Goal: Task Accomplishment & Management: Use online tool/utility

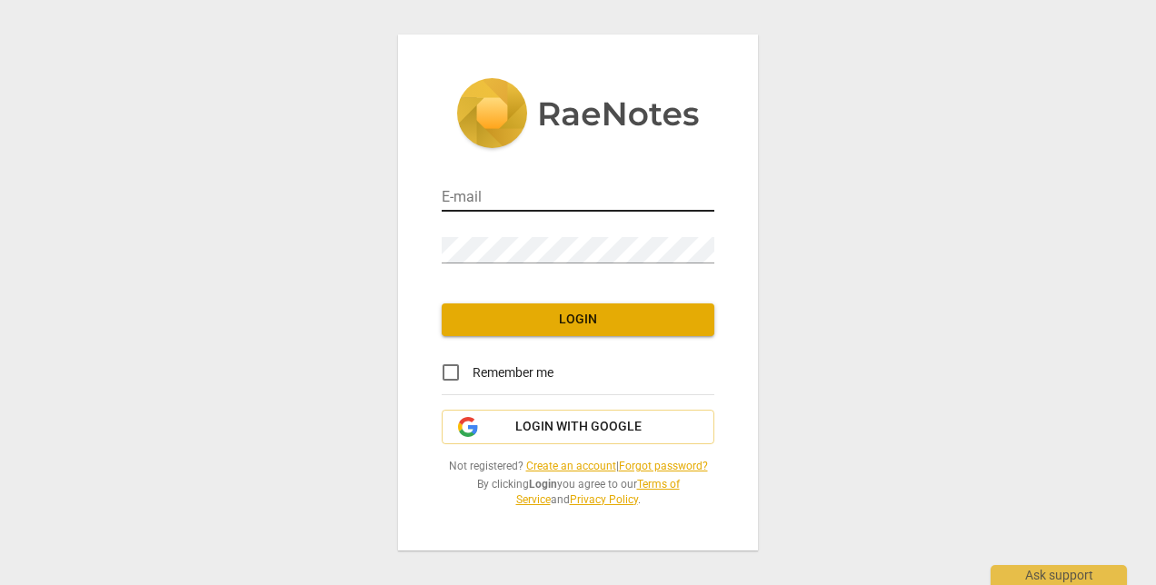
click at [512, 201] on input "email" at bounding box center [578, 198] width 273 height 26
type input "[EMAIL_ADDRESS][DOMAIN_NAME]"
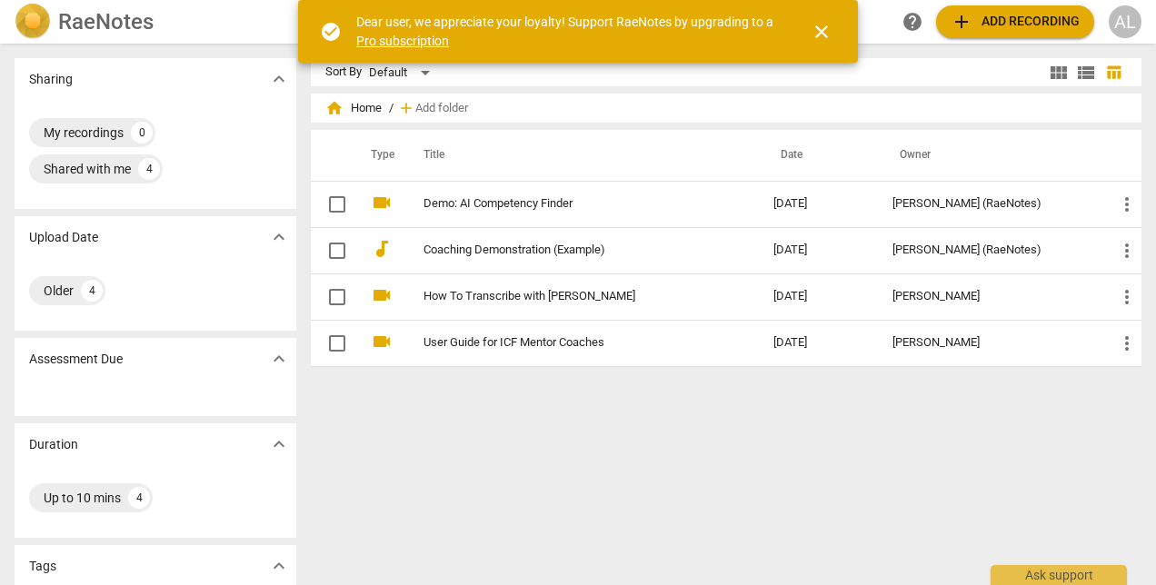
click at [443, 40] on link "Pro subscription" at bounding box center [402, 41] width 93 height 15
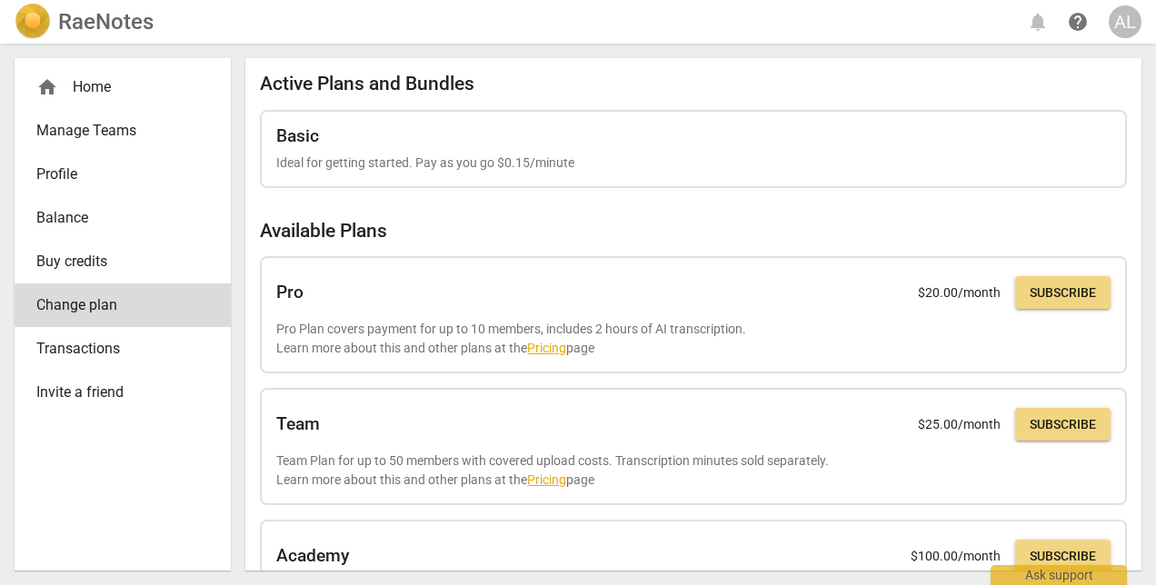
click at [114, 180] on span "Profile" at bounding box center [115, 175] width 158 height 22
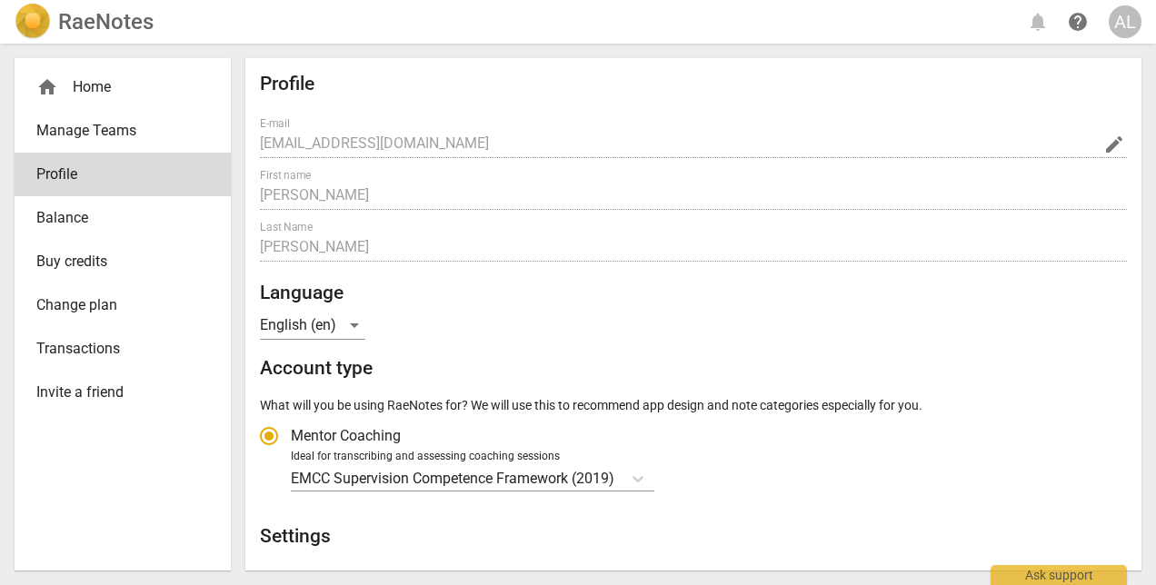
radio input "false"
click at [113, 218] on span "Balance" at bounding box center [115, 218] width 158 height 22
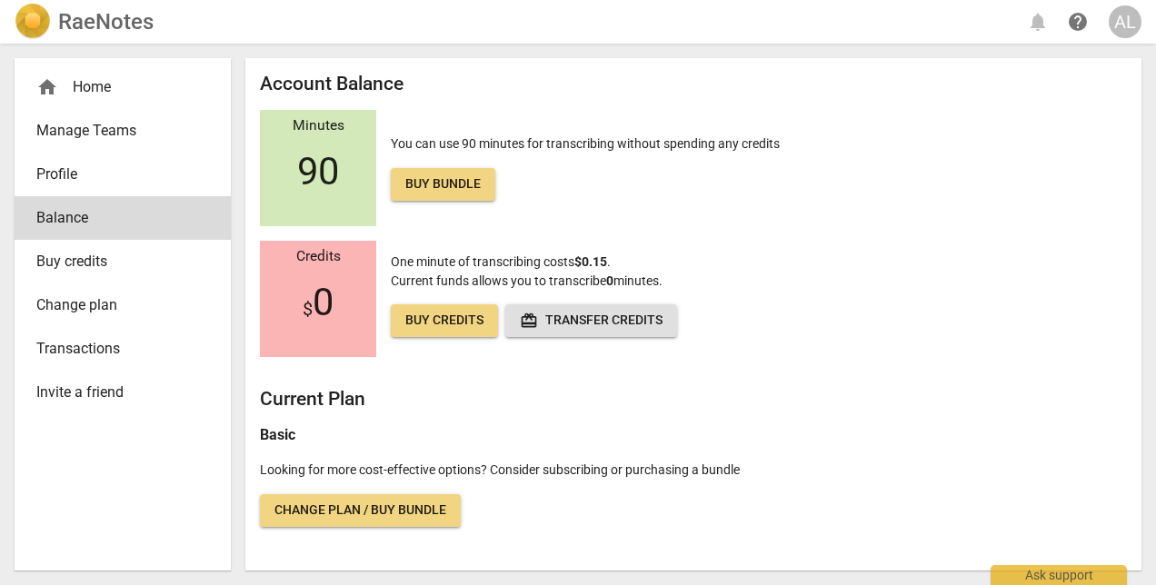
click at [121, 88] on div "home Home" at bounding box center [115, 87] width 158 height 22
click at [56, 91] on span "home" at bounding box center [47, 87] width 22 height 22
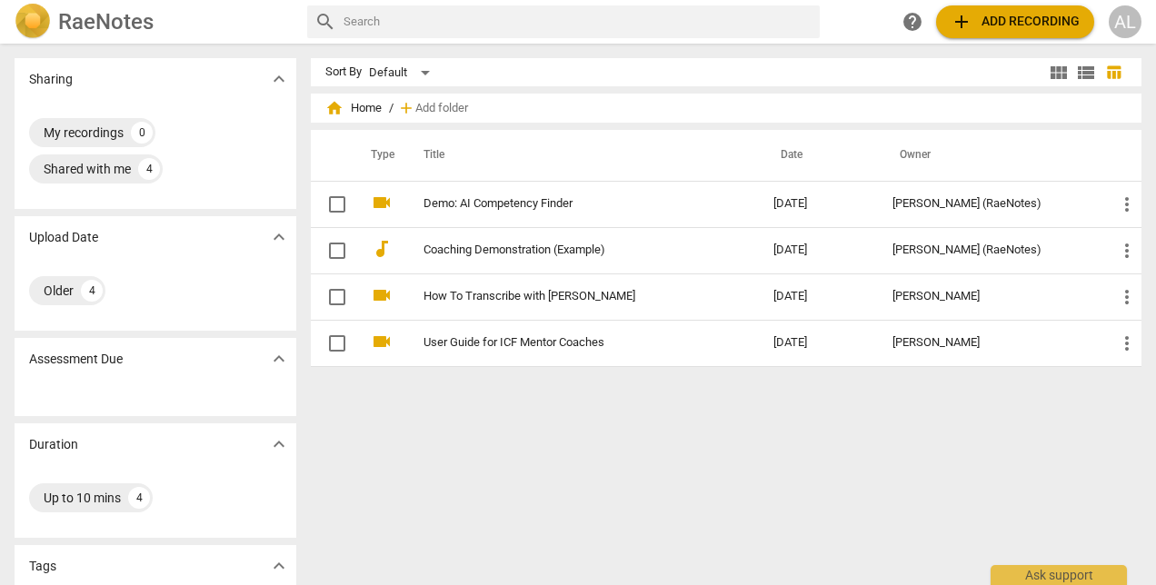
click at [1039, 28] on span "add Add recording" at bounding box center [1014, 22] width 129 height 22
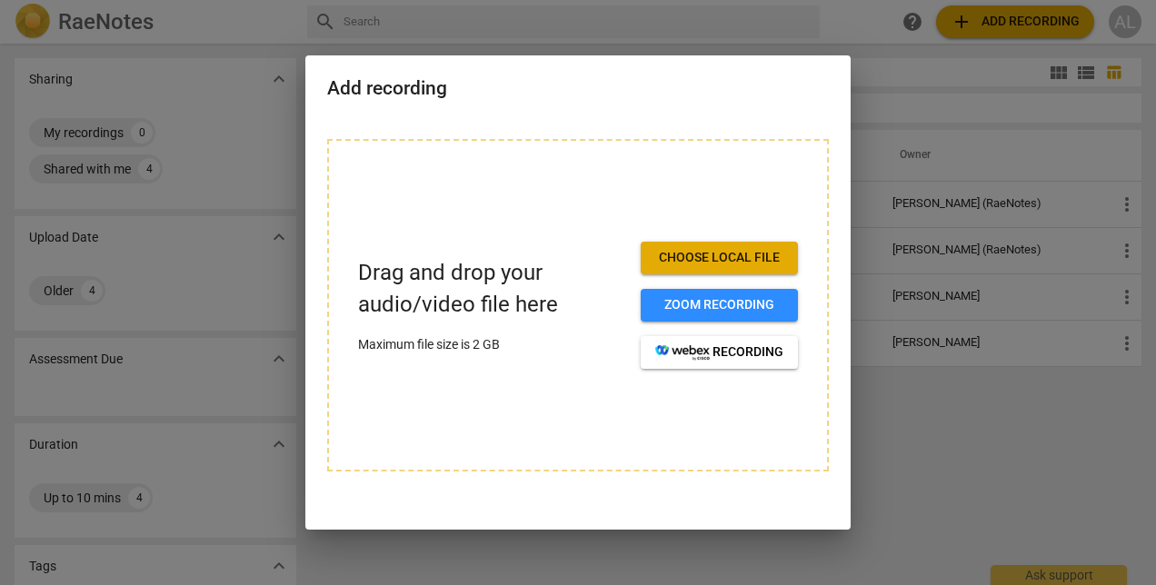
click at [724, 260] on span "Choose local file" at bounding box center [719, 258] width 128 height 18
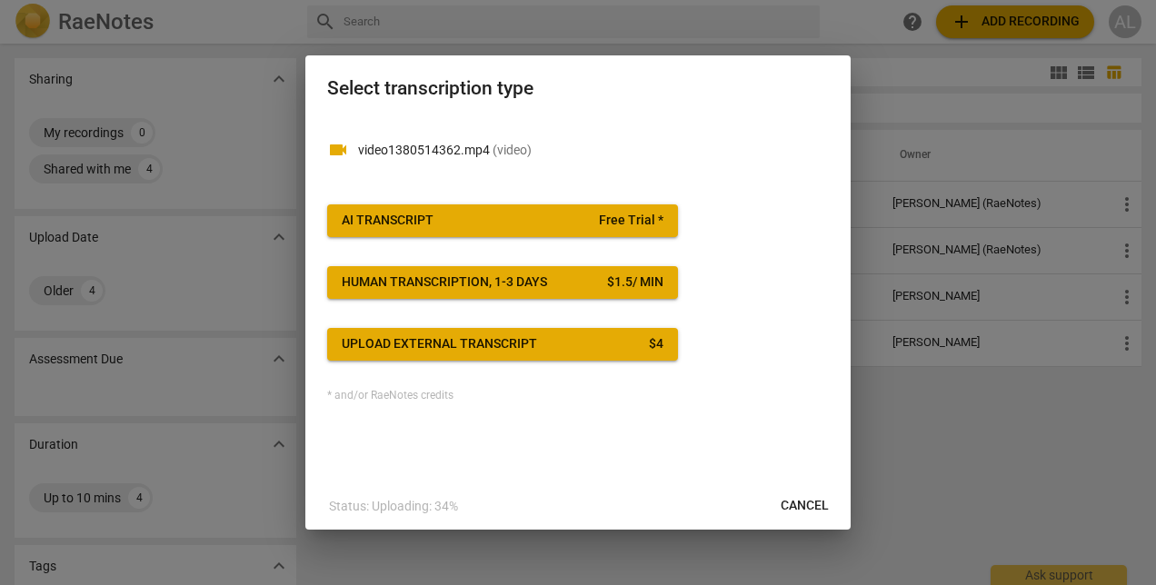
click at [612, 345] on span "Upload external transcript $ 4" at bounding box center [503, 344] width 322 height 18
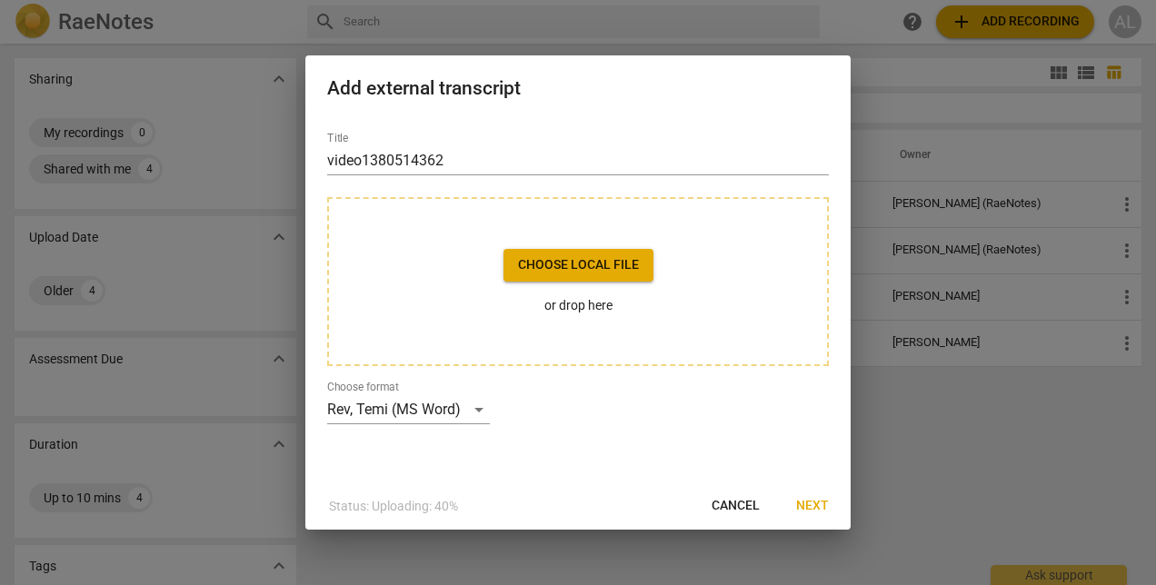
click at [595, 268] on span "Choose local file" at bounding box center [578, 265] width 121 height 18
click at [624, 263] on span "Choose local file" at bounding box center [578, 265] width 121 height 18
click at [576, 273] on span "Choose local file" at bounding box center [578, 265] width 121 height 18
click at [718, 509] on span "Cancel" at bounding box center [735, 506] width 48 height 18
click at [563, 311] on p "or drop here" at bounding box center [578, 305] width 150 height 19
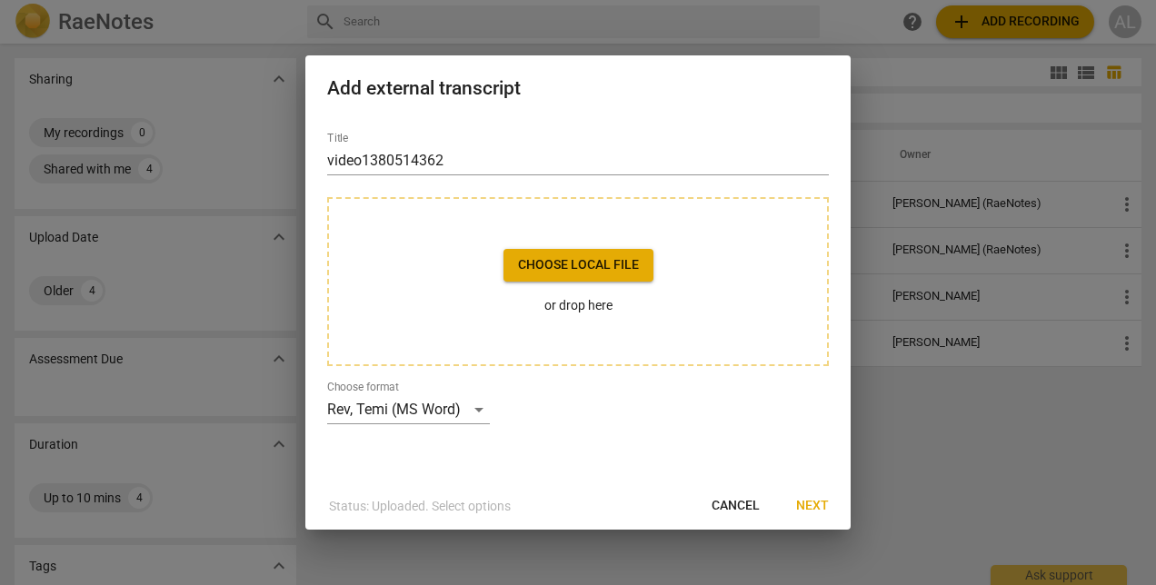
click at [747, 502] on span "Cancel" at bounding box center [735, 506] width 48 height 18
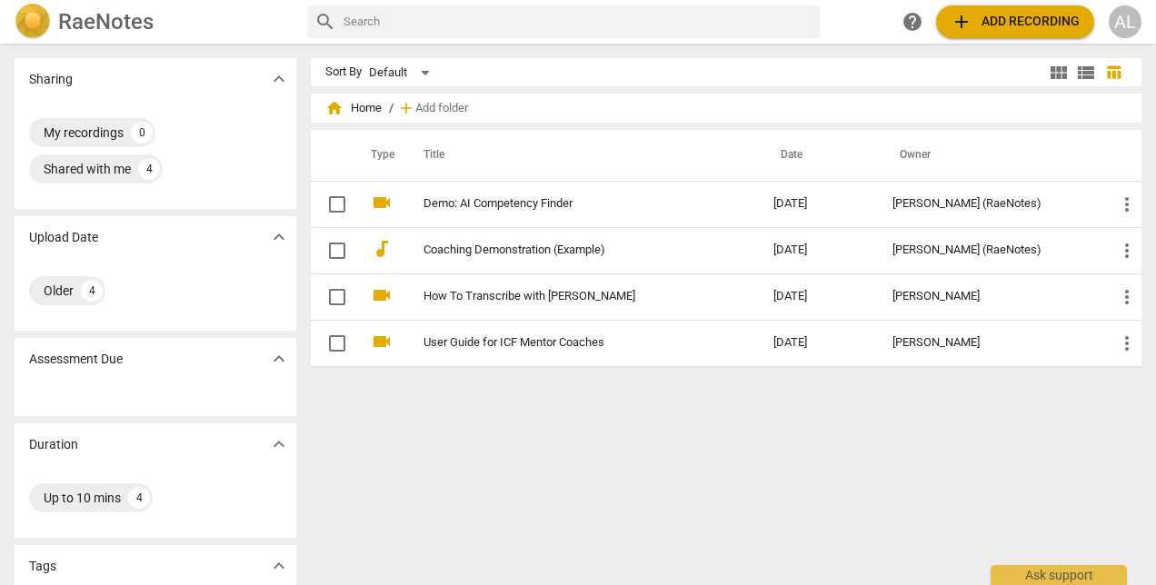
click at [979, 21] on span "add Add recording" at bounding box center [1014, 22] width 129 height 22
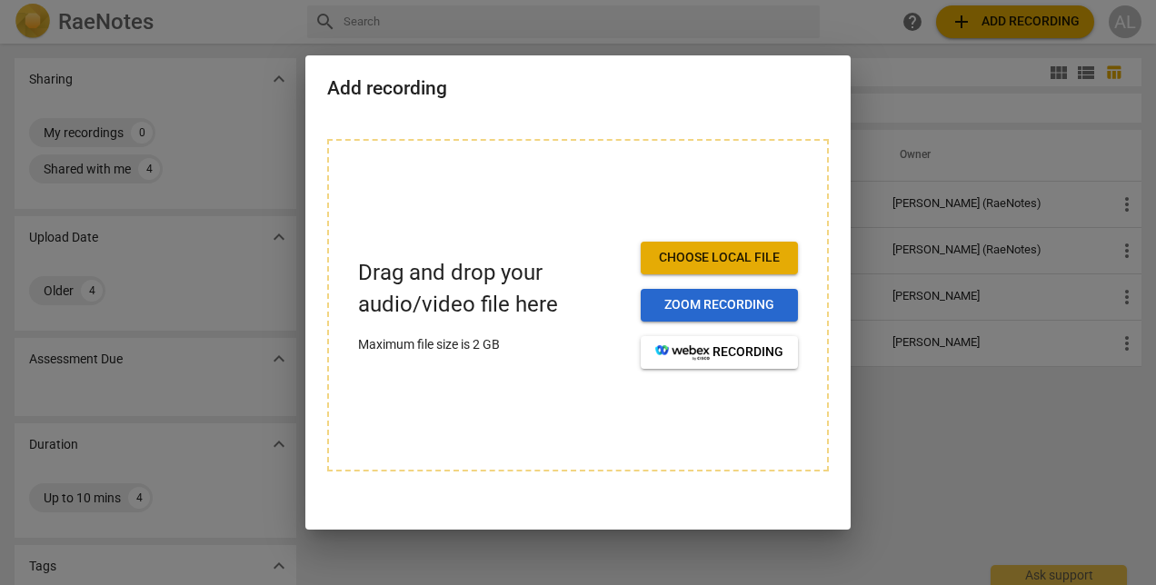
click at [718, 295] on button "Zoom recording" at bounding box center [719, 305] width 157 height 33
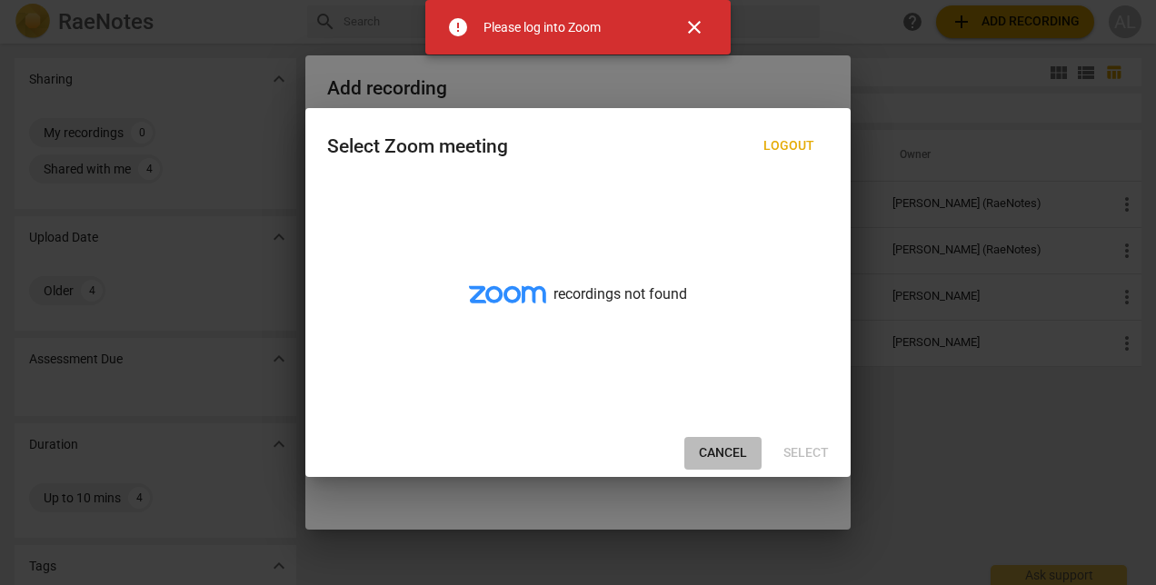
click at [710, 453] on span "Cancel" at bounding box center [723, 453] width 48 height 18
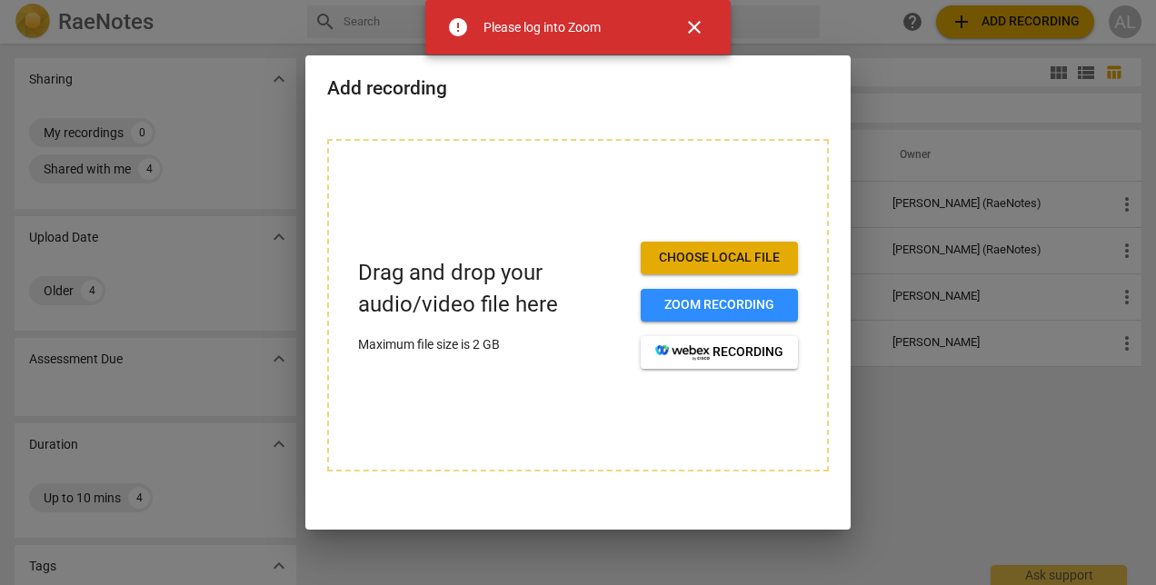
drag, startPoint x: 694, startPoint y: 29, endPoint x: 758, endPoint y: 224, distance: 204.6
click at [694, 29] on span "close" at bounding box center [694, 27] width 22 height 22
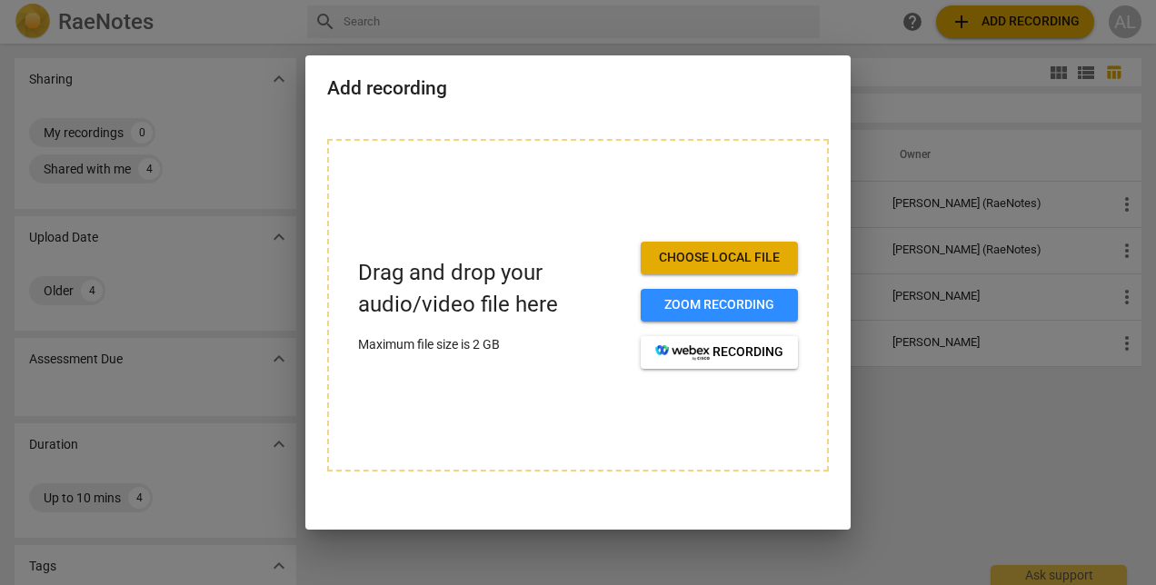
click at [716, 258] on span "Choose local file" at bounding box center [719, 258] width 128 height 18
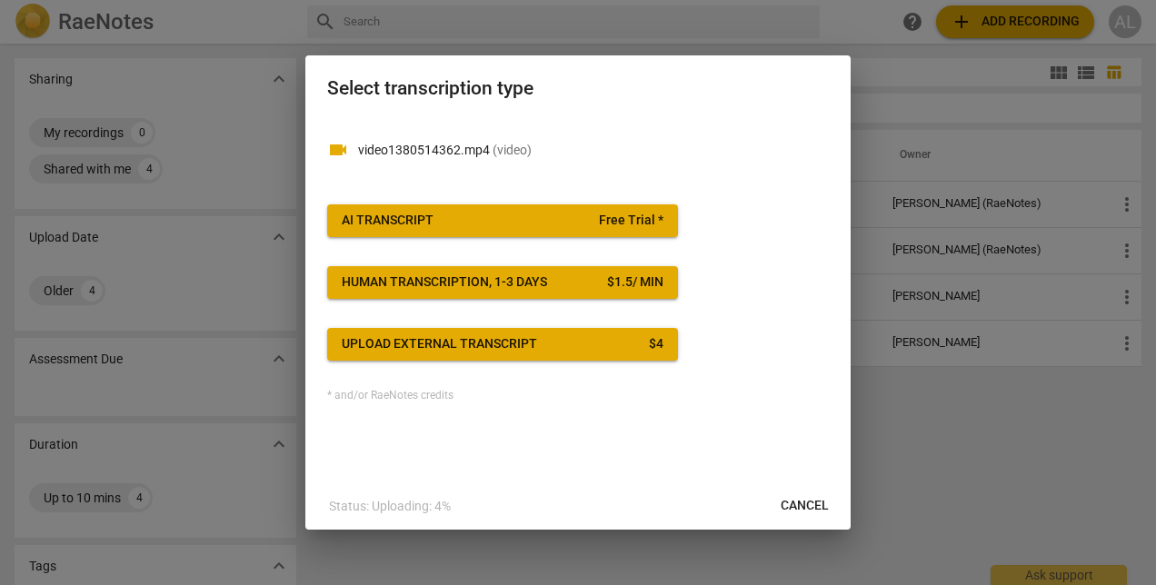
click at [596, 342] on span "Upload external transcript $ 4" at bounding box center [503, 344] width 322 height 18
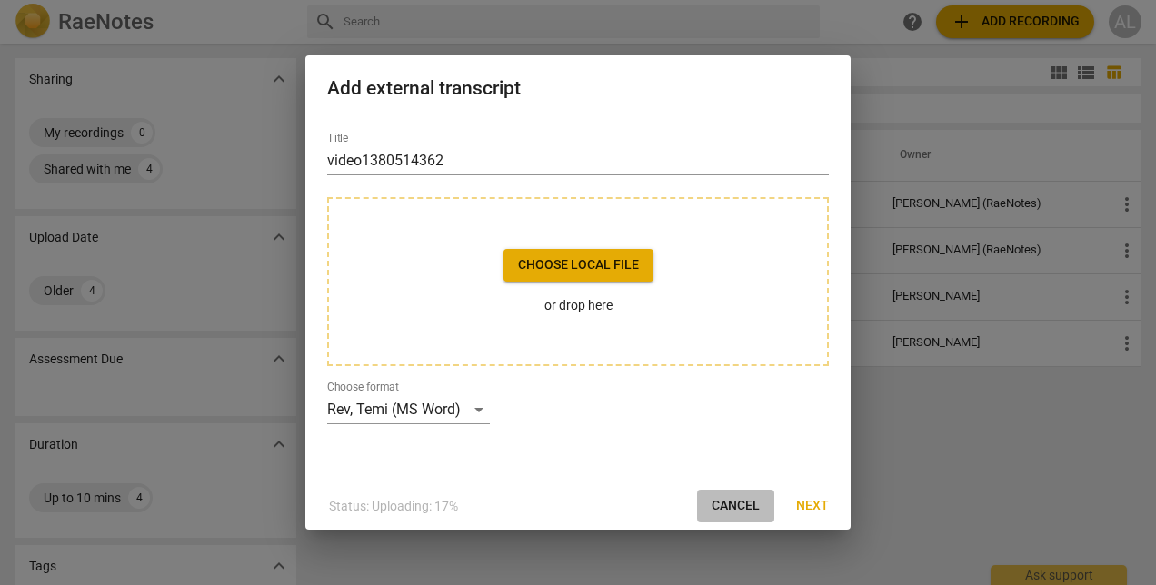
click at [747, 506] on span "Cancel" at bounding box center [735, 506] width 48 height 18
click at [707, 506] on button "Cancel" at bounding box center [735, 506] width 77 height 33
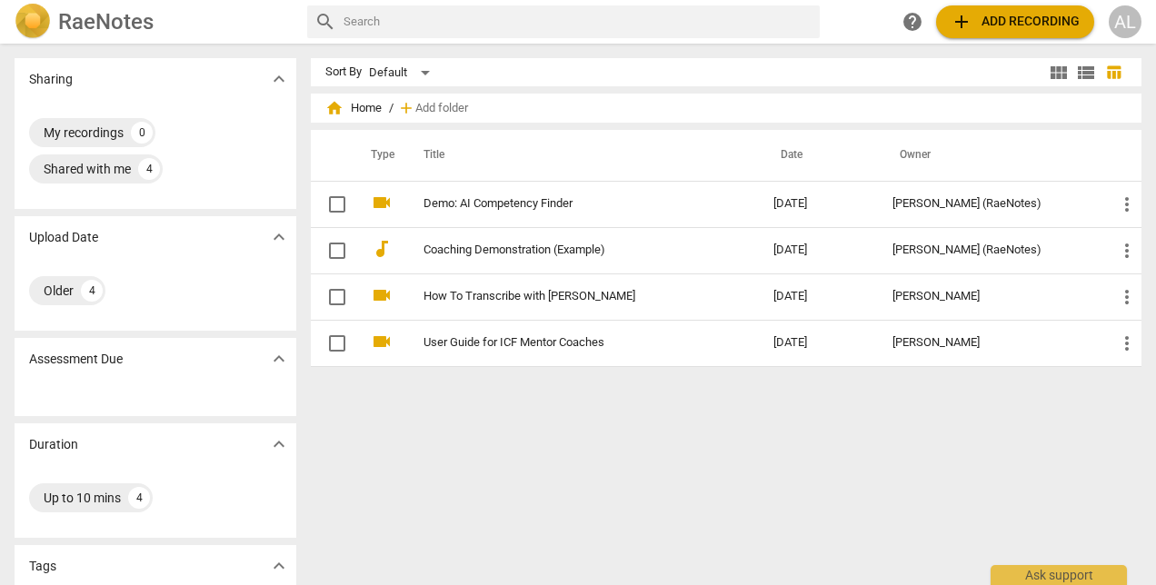
click at [1027, 15] on span "add Add recording" at bounding box center [1014, 22] width 129 height 22
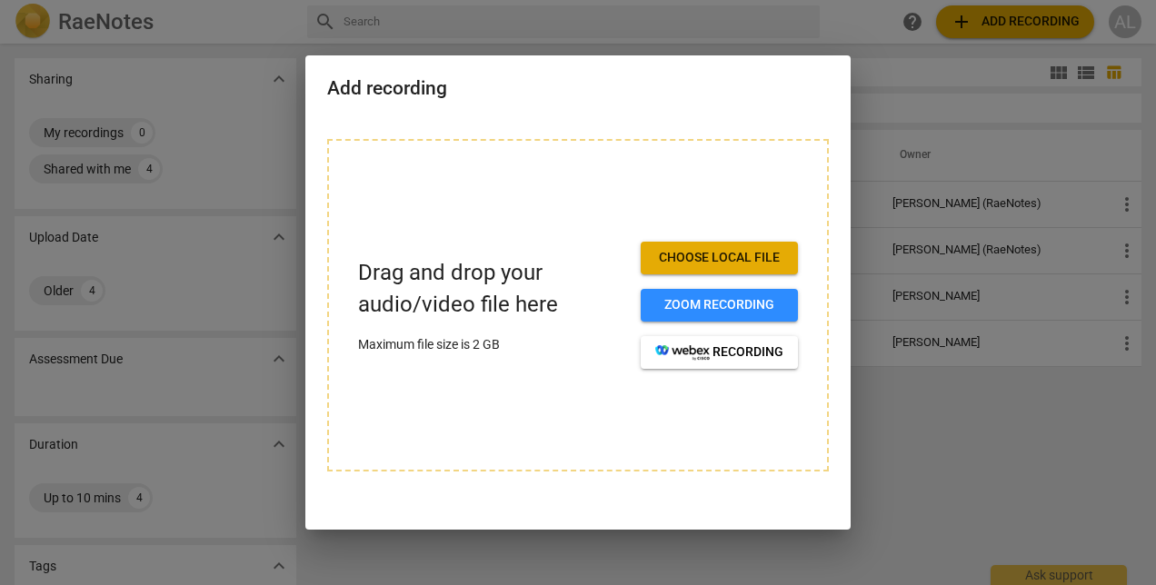
click at [721, 254] on span "Choose local file" at bounding box center [719, 258] width 128 height 18
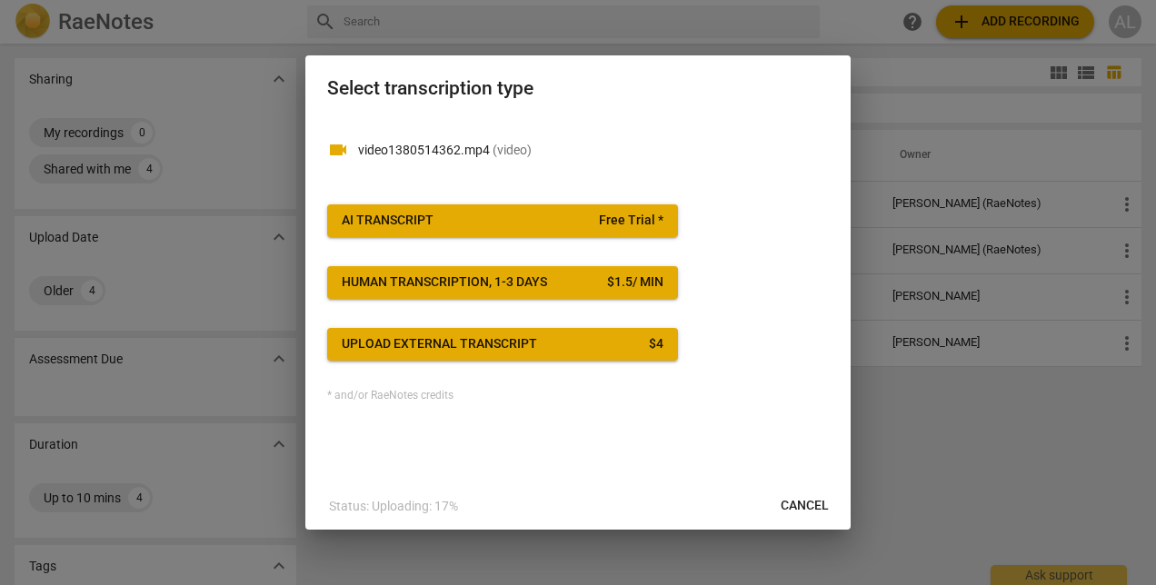
click at [572, 225] on span "AI Transcript Free Trial *" at bounding box center [503, 221] width 322 height 18
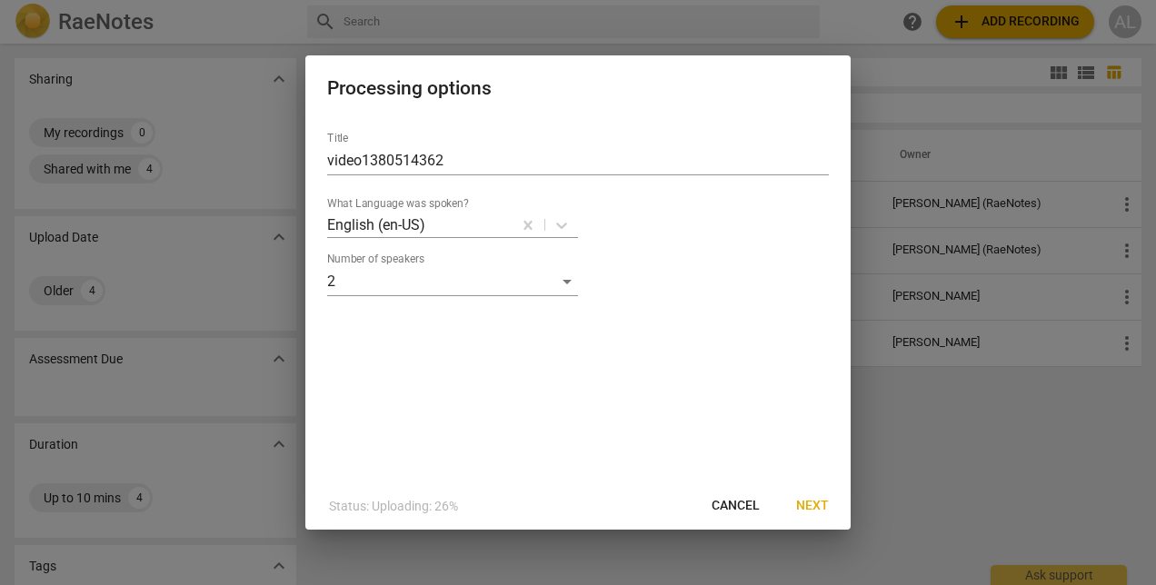
click at [813, 508] on span "Next" at bounding box center [812, 506] width 33 height 18
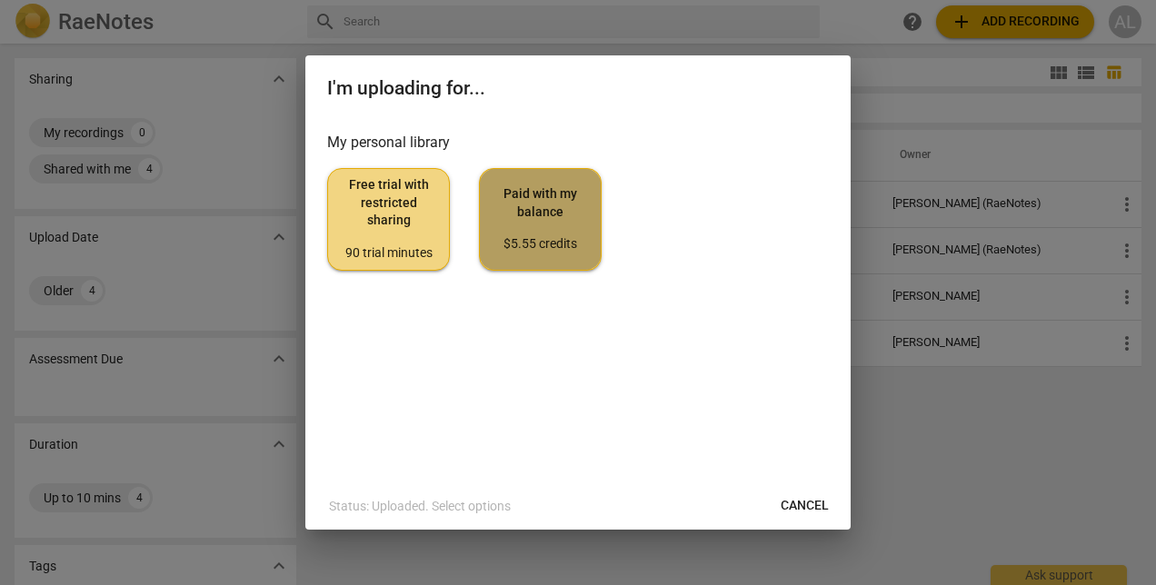
click at [509, 216] on span "Paid with my balance $5.55 credits" at bounding box center [540, 219] width 92 height 68
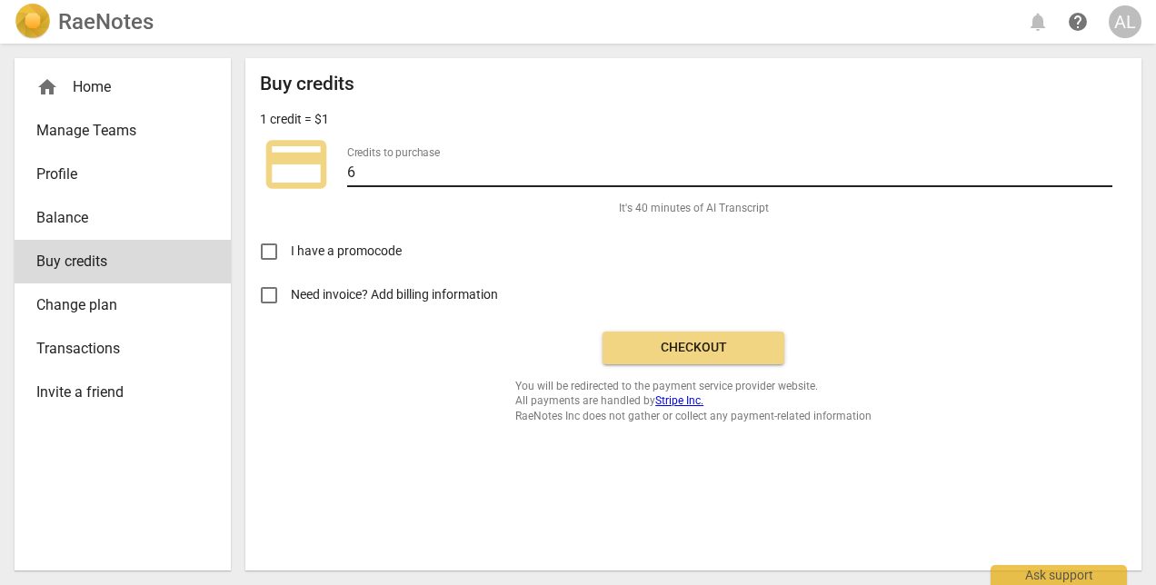
click at [381, 177] on input "6" at bounding box center [729, 174] width 765 height 26
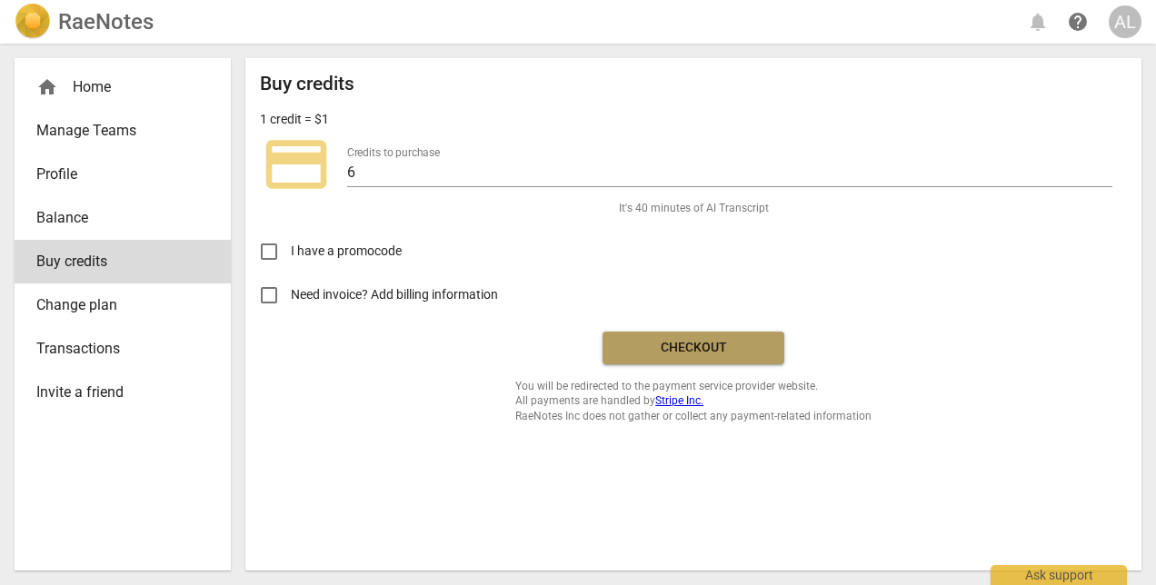
click at [713, 349] on span "Checkout" at bounding box center [693, 348] width 153 height 18
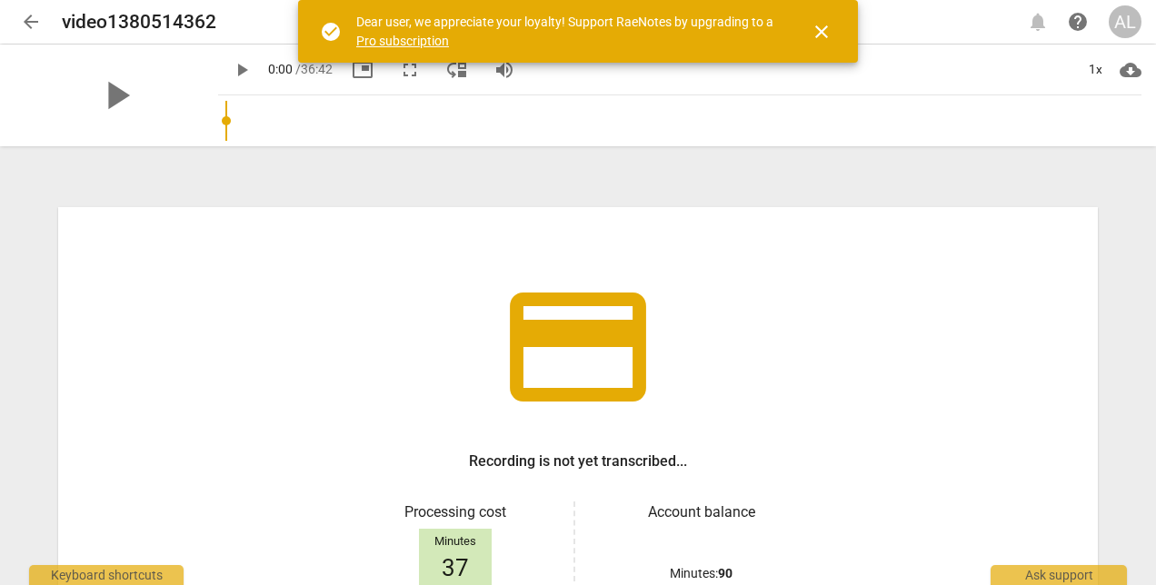
click at [826, 32] on span "close" at bounding box center [821, 32] width 22 height 22
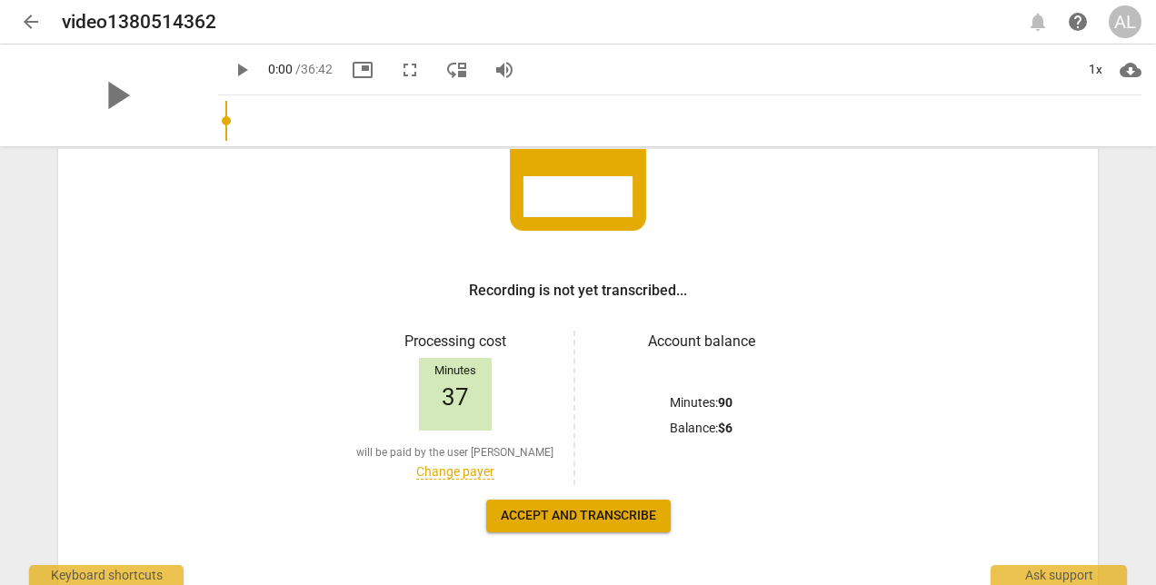
scroll to position [144, 0]
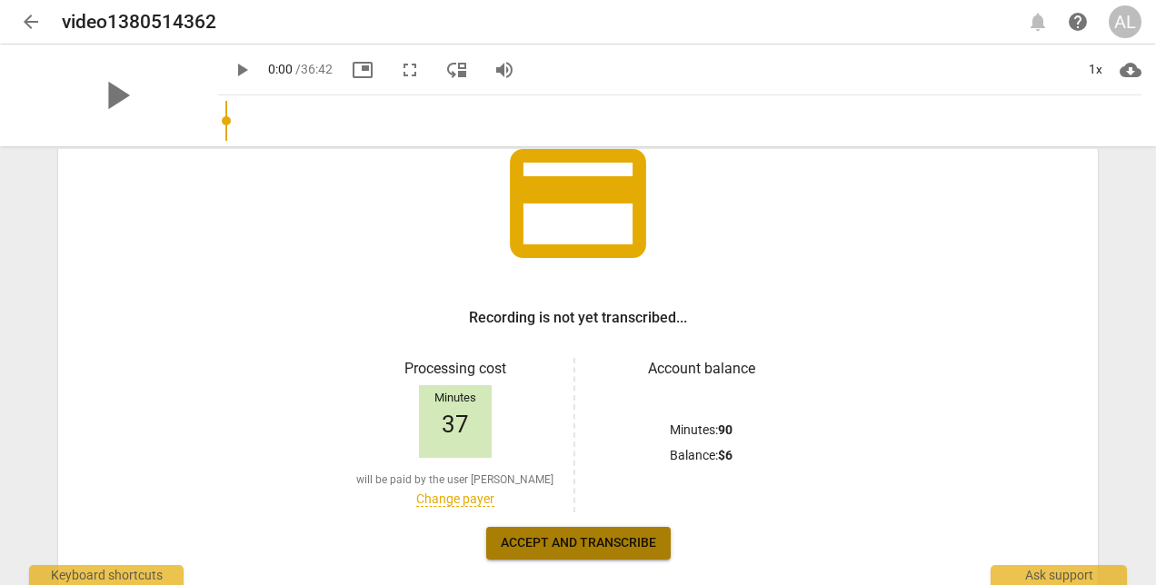
click at [572, 547] on span "Accept and transcribe" at bounding box center [578, 543] width 155 height 18
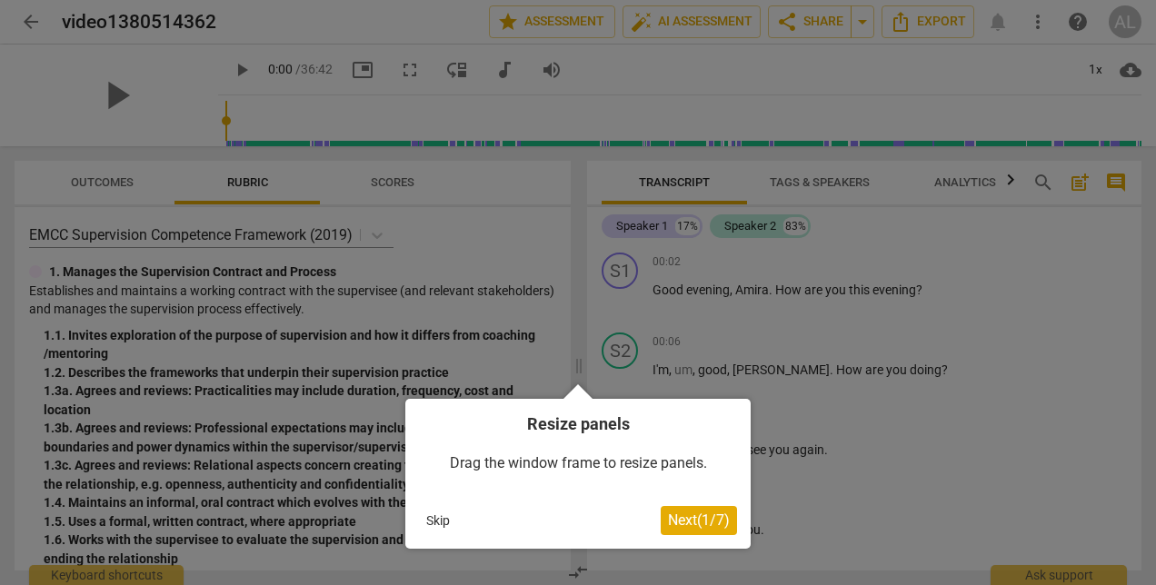
click at [438, 523] on button "Skip" at bounding box center [438, 520] width 38 height 27
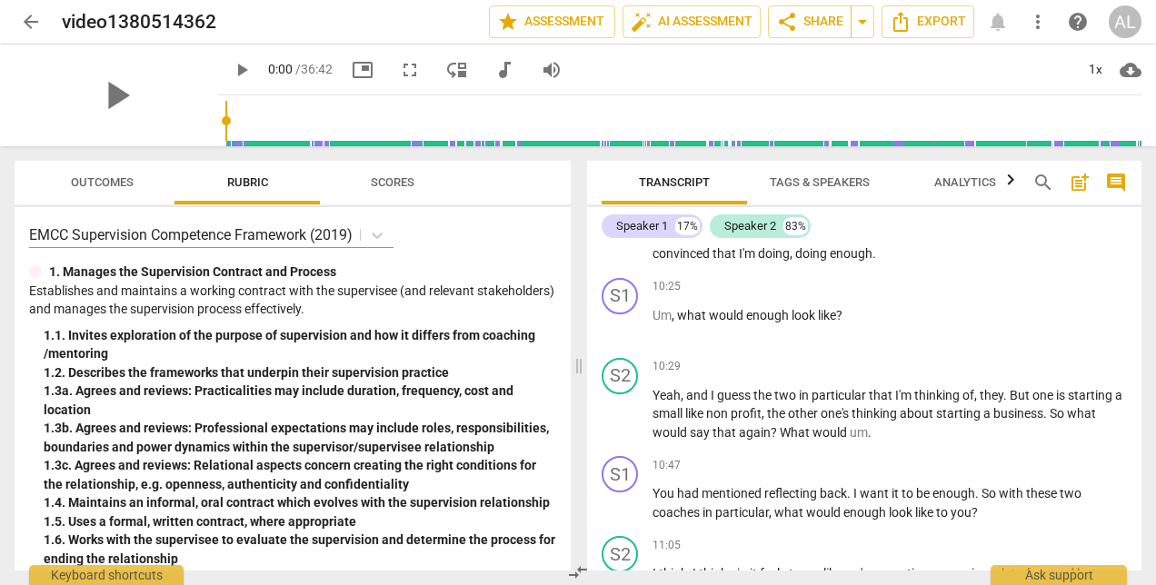
scroll to position [3634, 0]
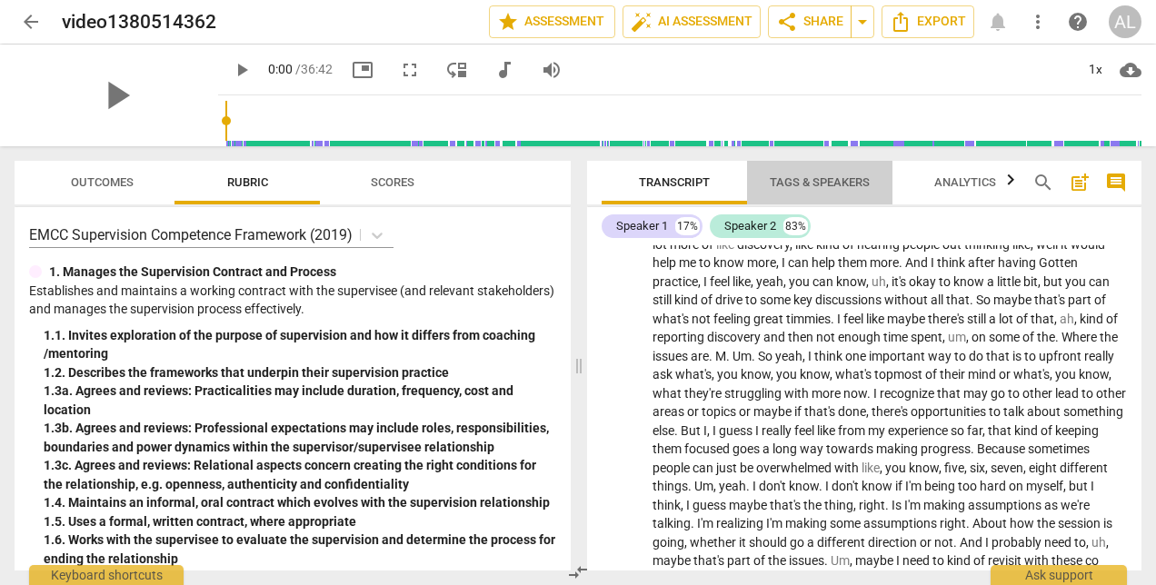
click at [814, 184] on span "Tags & Speakers" at bounding box center [820, 182] width 100 height 14
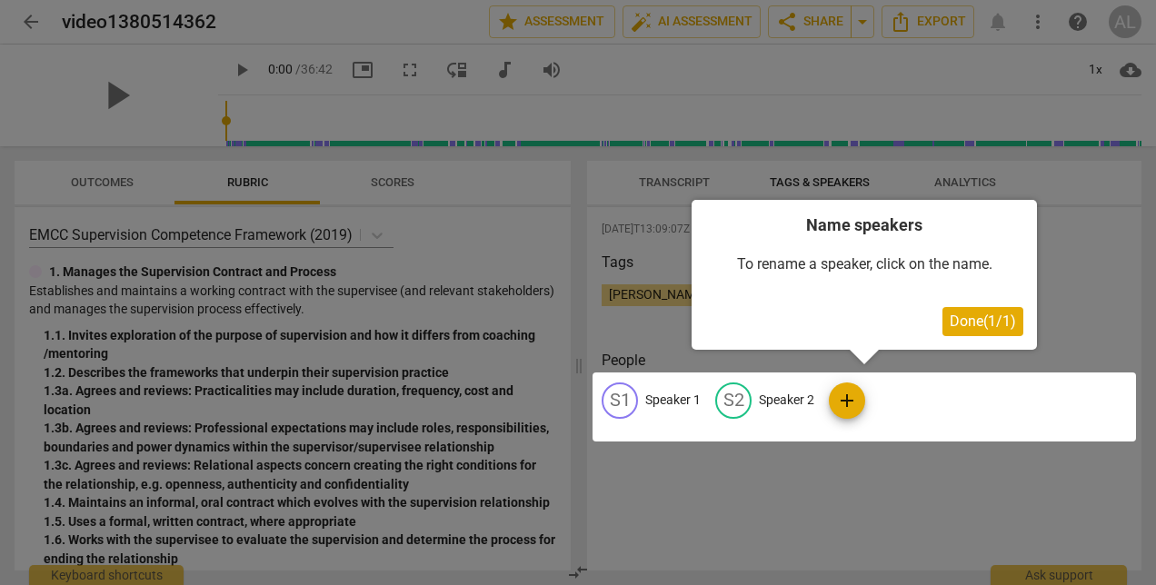
click at [661, 257] on div at bounding box center [578, 292] width 1156 height 585
click at [1087, 282] on div at bounding box center [578, 292] width 1156 height 585
click at [1096, 242] on div at bounding box center [578, 292] width 1156 height 585
click at [649, 184] on div at bounding box center [578, 292] width 1156 height 585
click at [1063, 316] on div at bounding box center [578, 292] width 1156 height 585
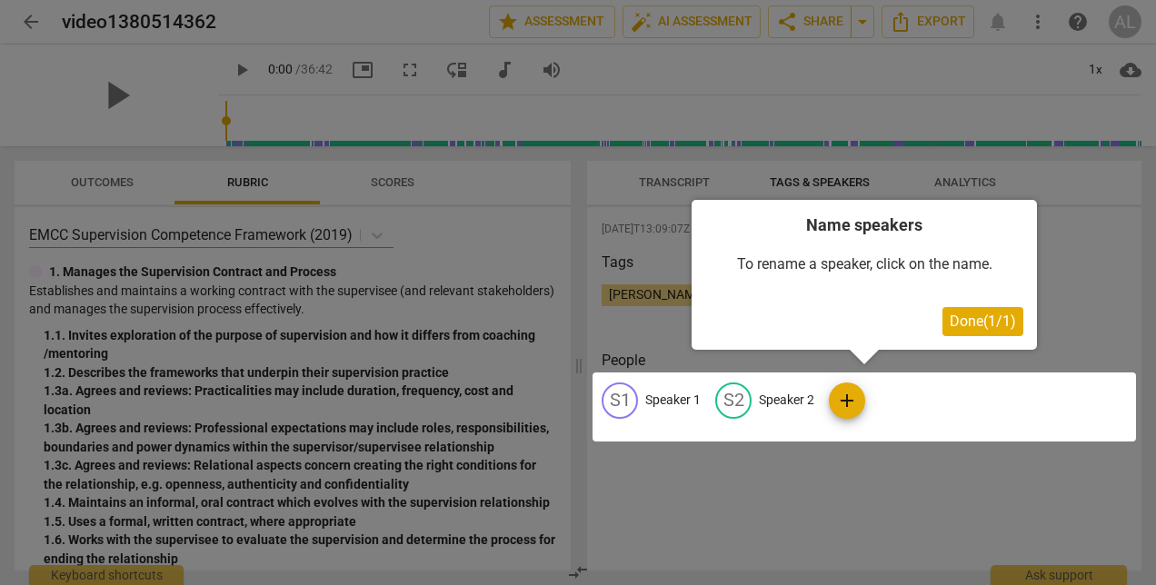
click at [1063, 316] on div at bounding box center [578, 292] width 1156 height 585
click at [890, 490] on div at bounding box center [578, 292] width 1156 height 585
drag, startPoint x: 1119, startPoint y: 323, endPoint x: 1103, endPoint y: 319, distance: 16.8
click at [1112, 321] on div at bounding box center [578, 292] width 1156 height 585
click at [970, 317] on span "Done ( 1 / 1 )" at bounding box center [982, 321] width 66 height 17
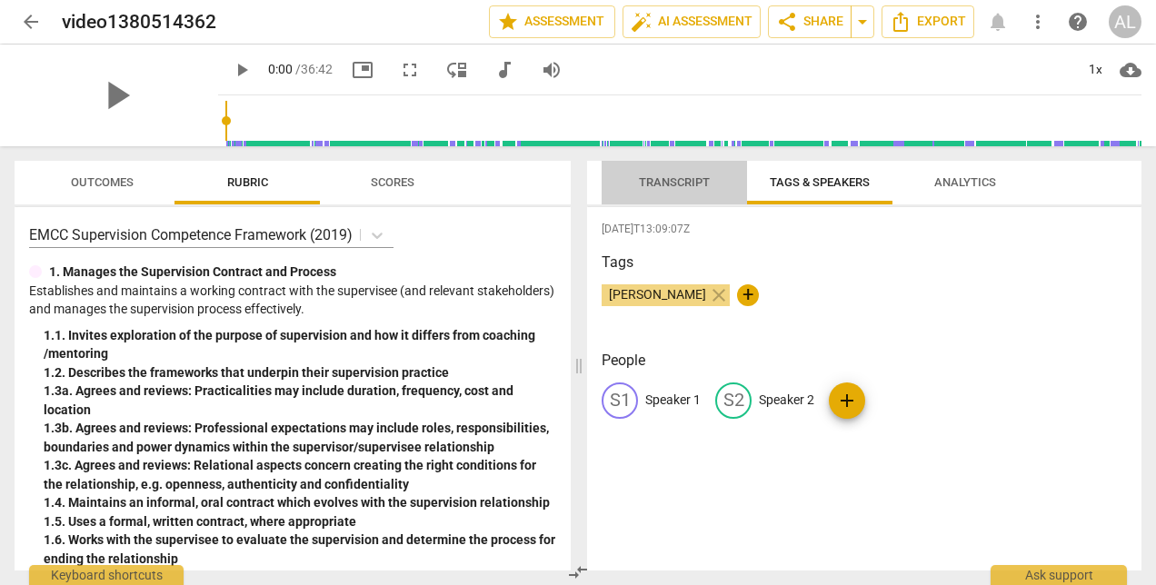
click at [659, 185] on span "Transcript" at bounding box center [674, 182] width 71 height 14
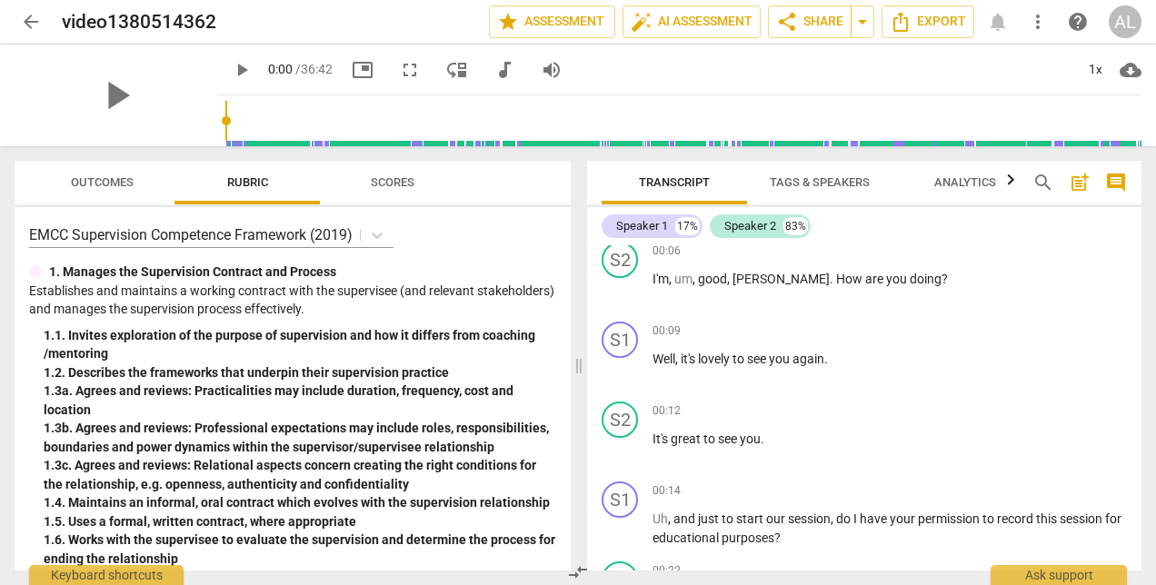
scroll to position [0, 0]
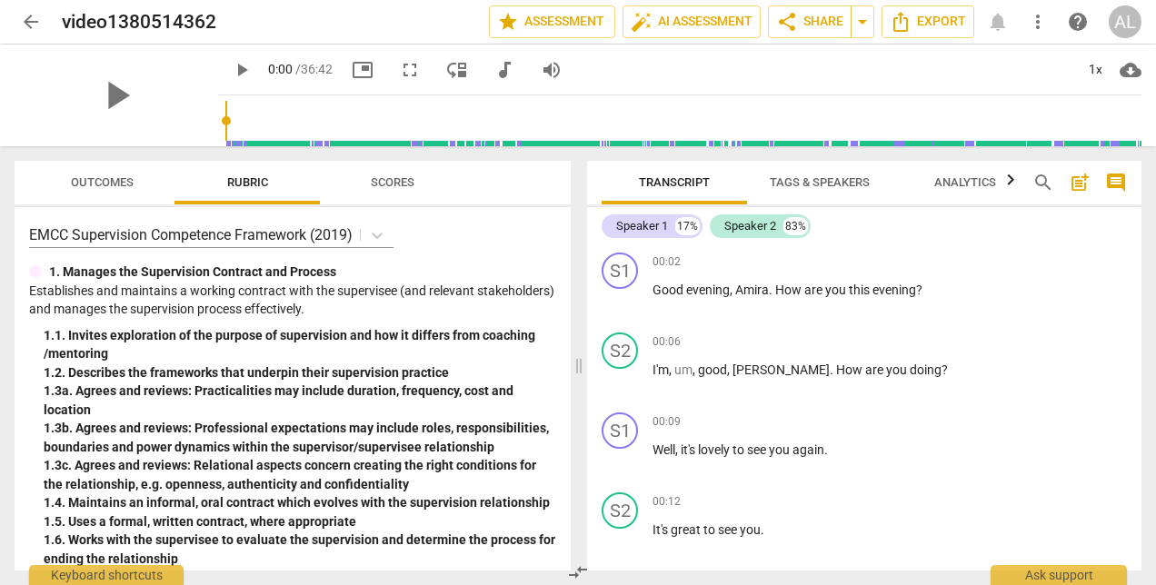
click at [810, 179] on span "Tags & Speakers" at bounding box center [820, 182] width 100 height 14
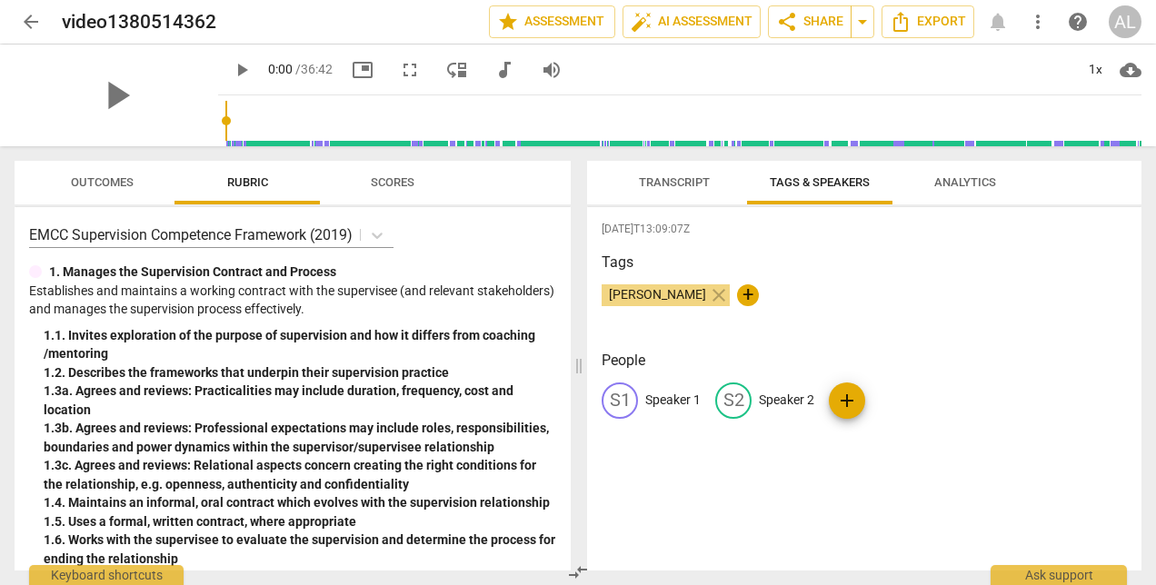
click at [626, 402] on div "S1" at bounding box center [619, 401] width 36 height 36
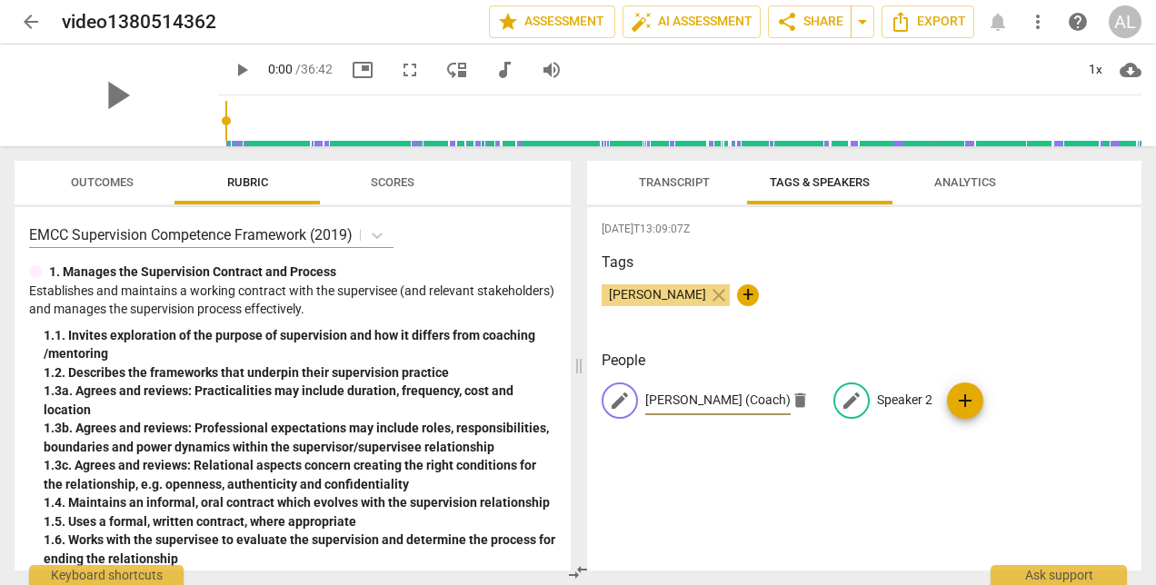
type input "Allison (Coach)"
click at [844, 401] on span "edit" at bounding box center [851, 401] width 22 height 22
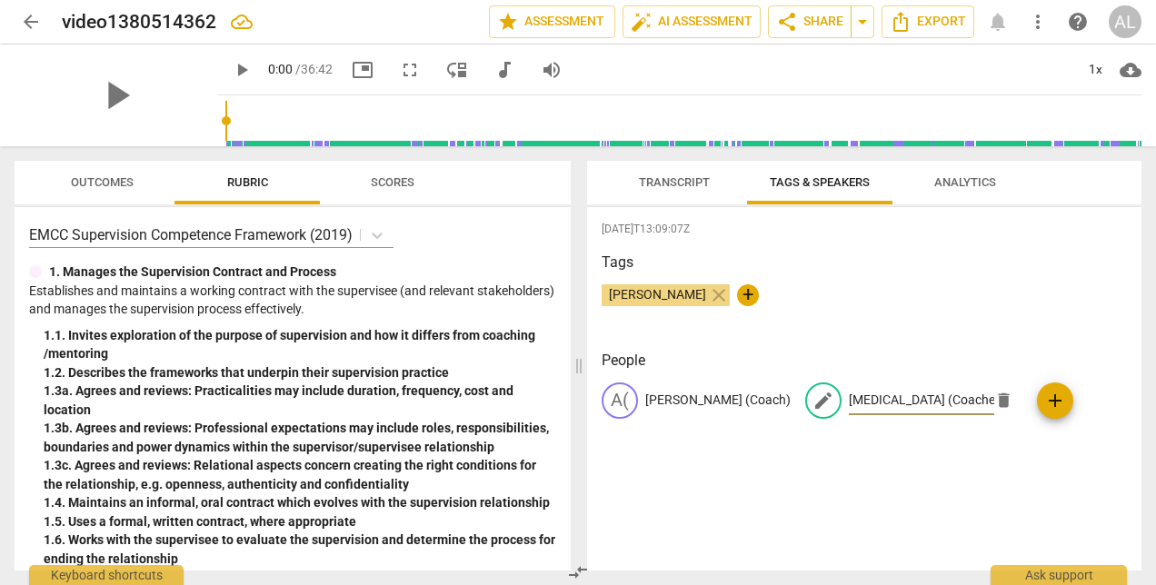
type input "Amira (Coachee)"
click at [847, 482] on div "2025-09-23T13:09:07Z Tags Allison Landry close + People A( Allison (Coach) edit…" at bounding box center [864, 388] width 554 height 363
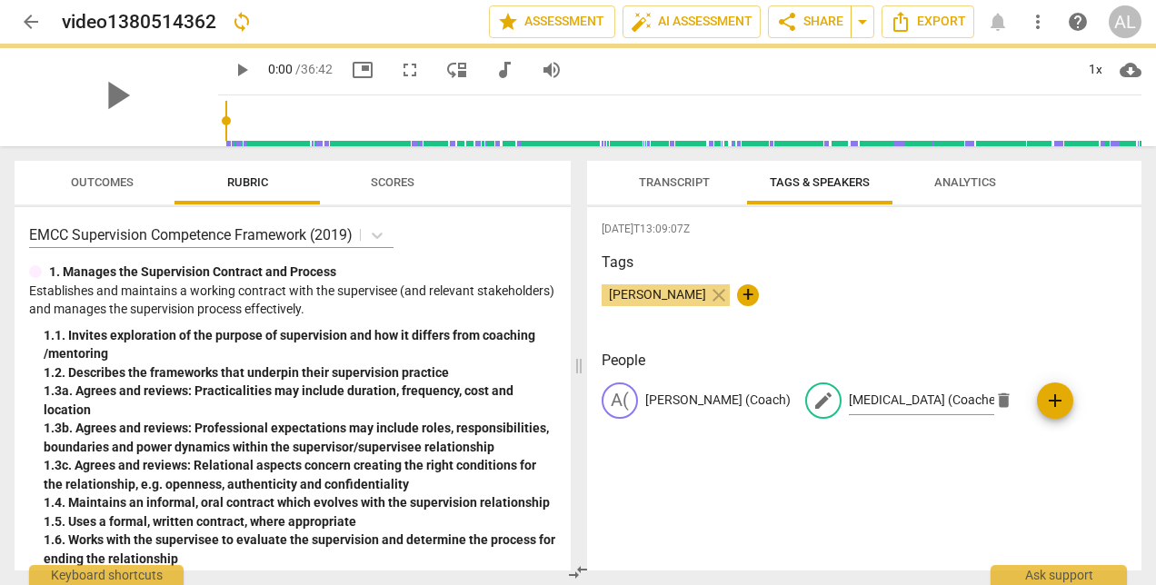
click at [1069, 353] on h3 "People" at bounding box center [863, 361] width 525 height 22
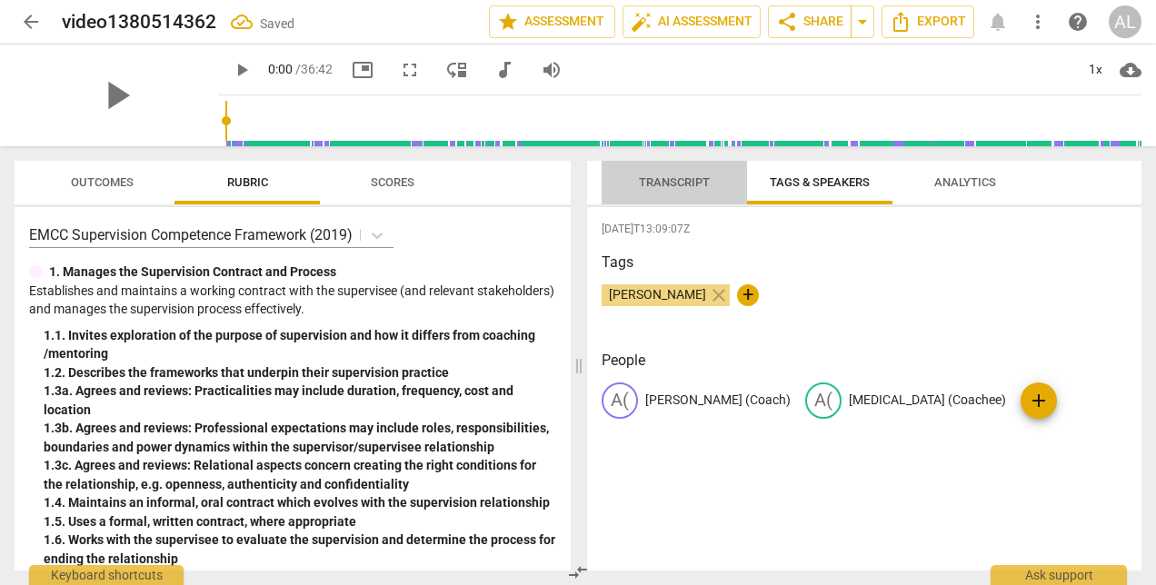
click at [691, 184] on span "Transcript" at bounding box center [674, 182] width 71 height 14
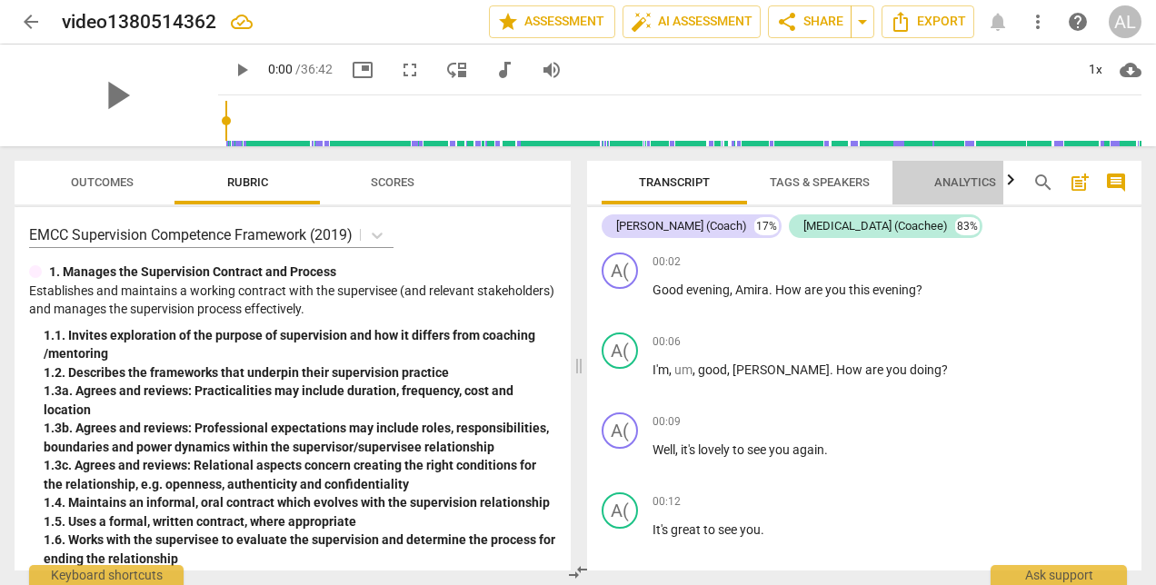
click at [967, 178] on span "Analytics" at bounding box center [965, 182] width 62 height 14
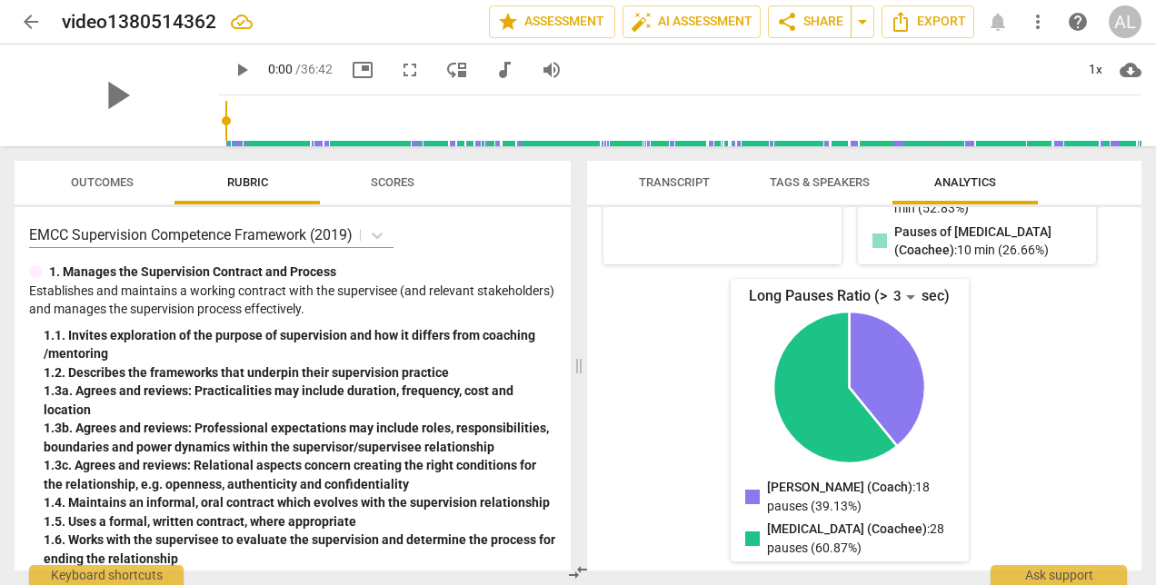
scroll to position [518, 0]
click at [839, 183] on span "Tags & Speakers" at bounding box center [820, 182] width 100 height 14
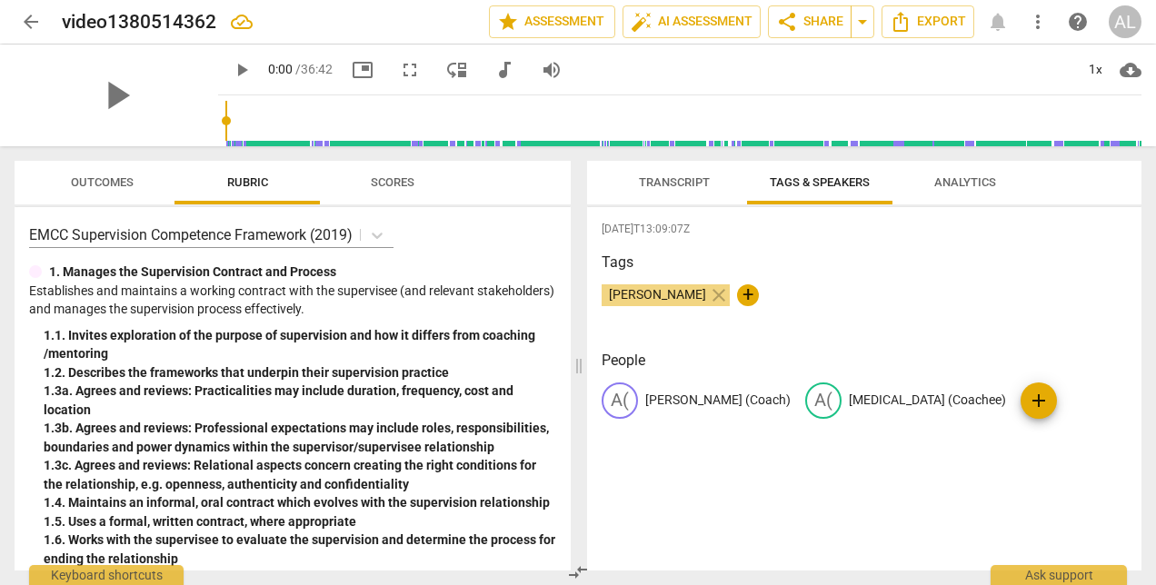
click at [667, 176] on span "Transcript" at bounding box center [674, 182] width 71 height 14
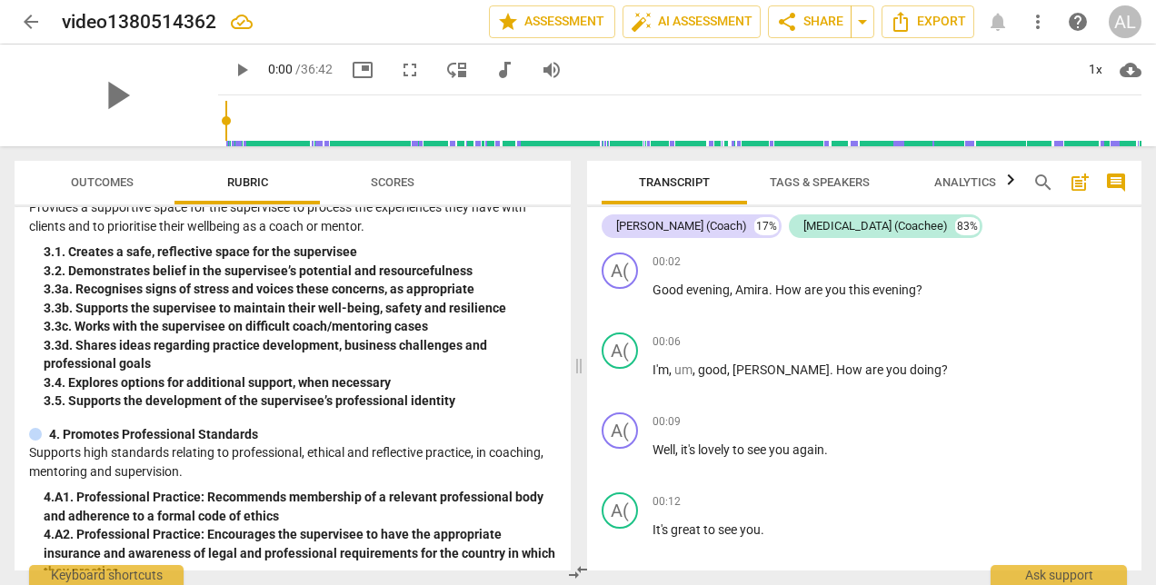
scroll to position [818, 0]
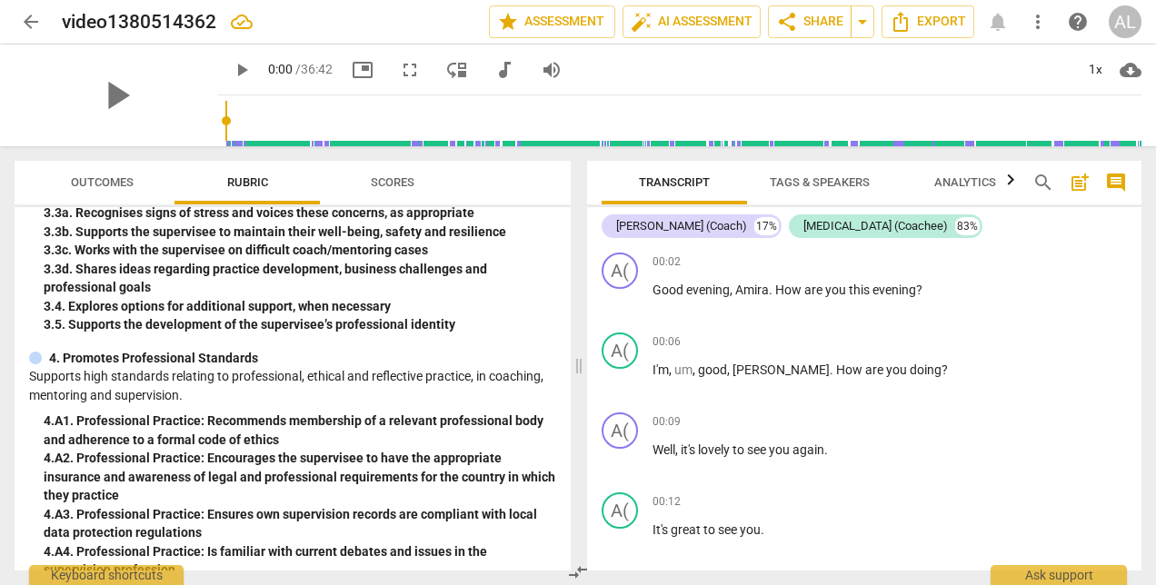
click at [407, 179] on span "Scores" at bounding box center [393, 182] width 44 height 14
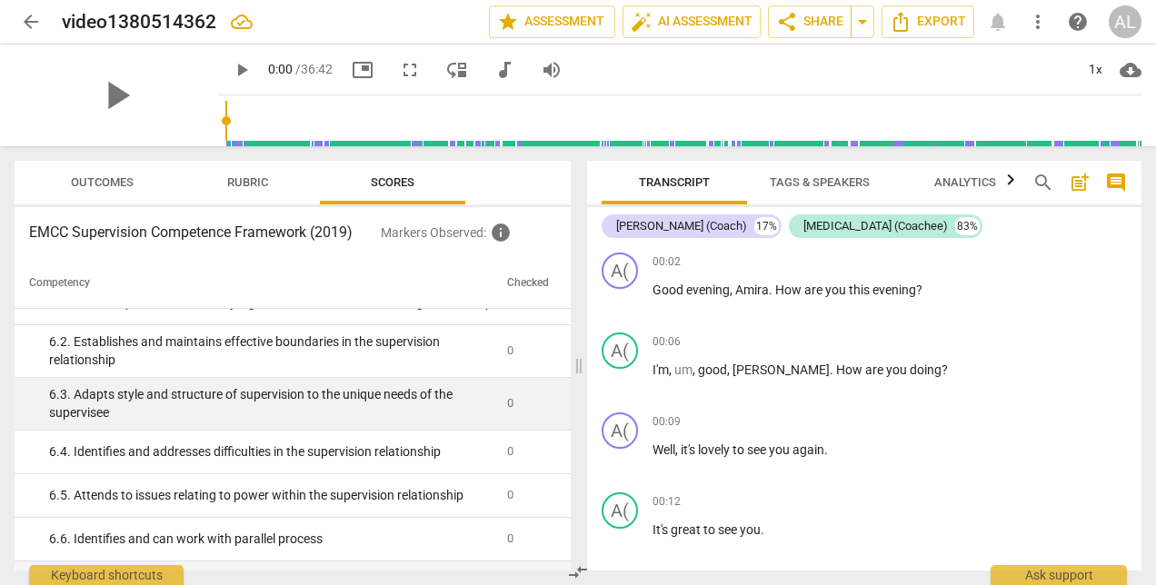
scroll to position [2453, 0]
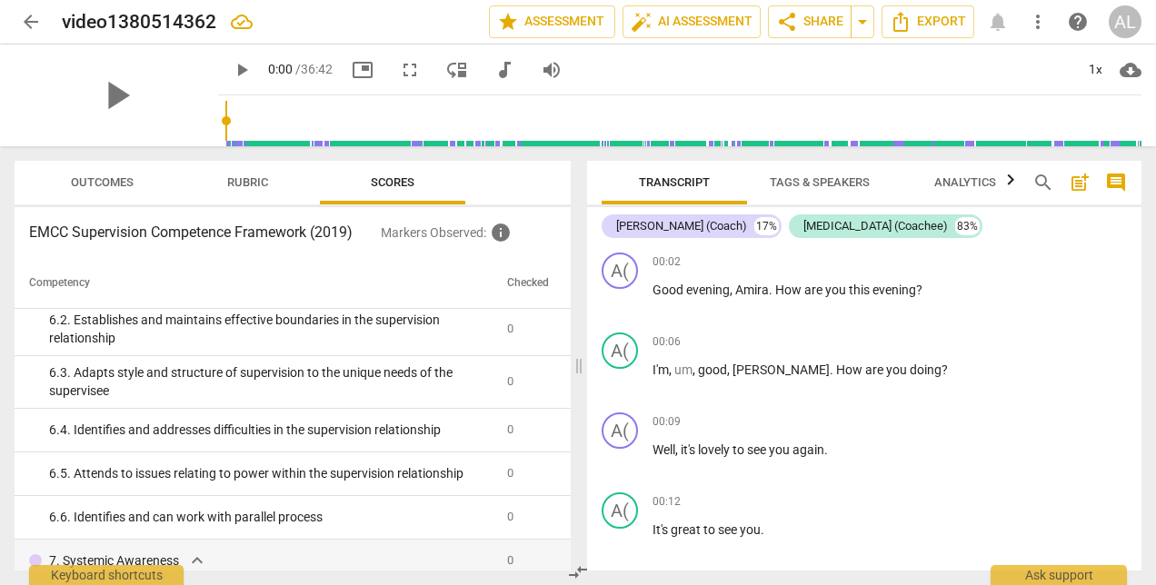
click at [99, 187] on span "Outcomes" at bounding box center [102, 182] width 63 height 14
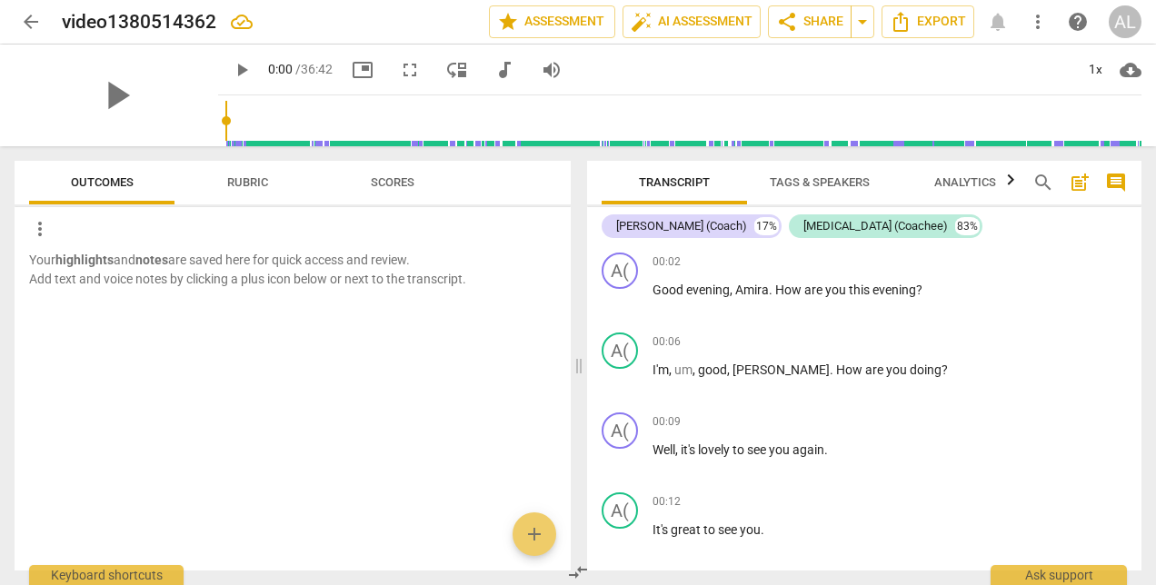
click at [256, 185] on span "Rubric" at bounding box center [247, 182] width 41 height 14
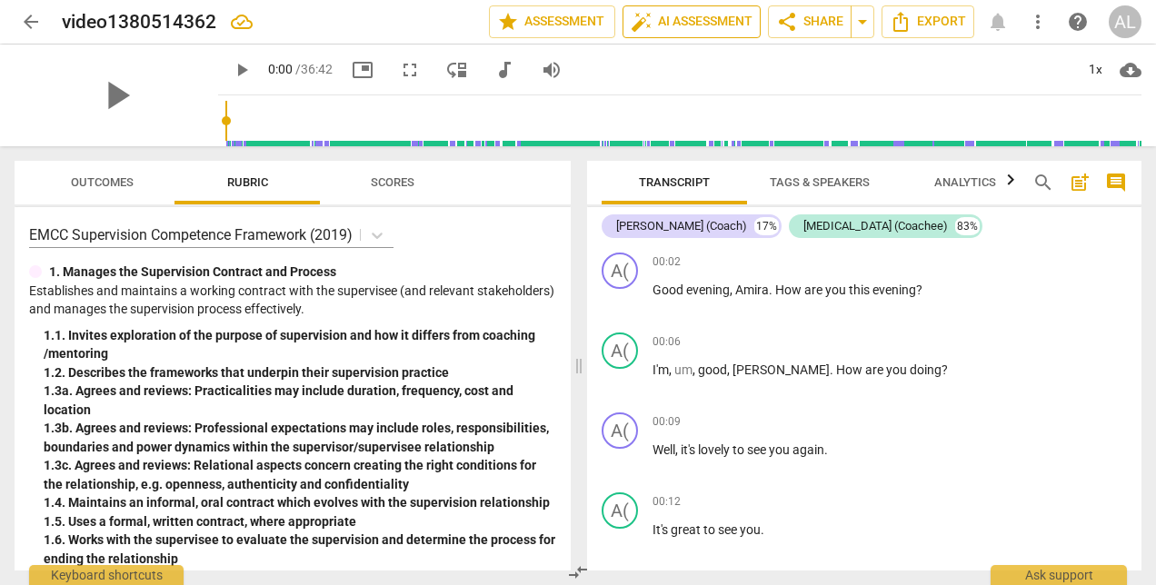
click at [693, 24] on span "auto_fix_high AI Assessment" at bounding box center [692, 22] width 122 height 22
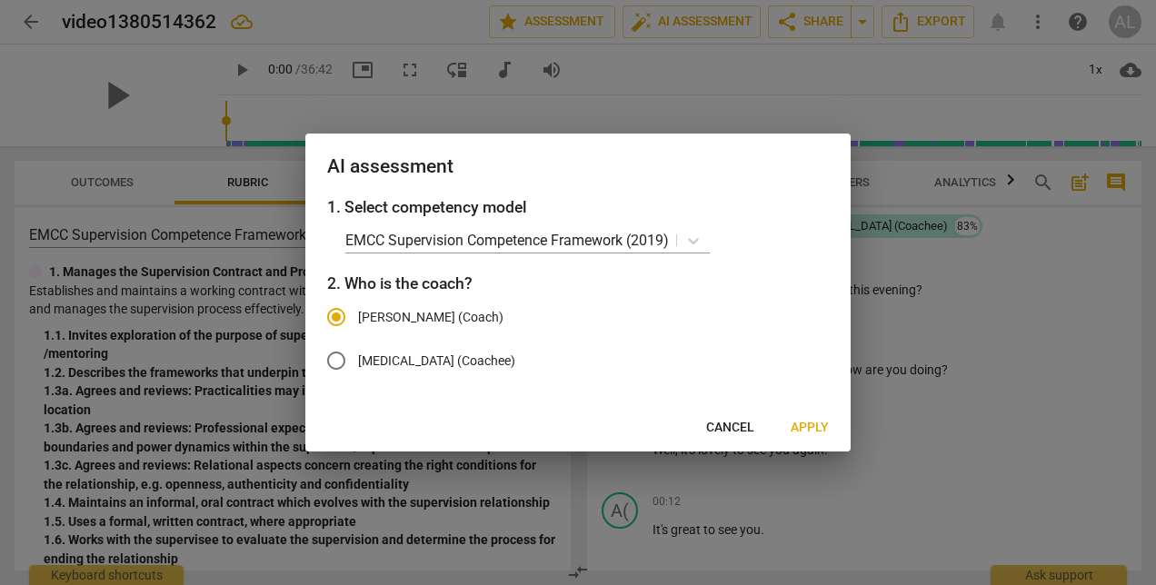
click at [806, 425] on span "Apply" at bounding box center [809, 428] width 38 height 18
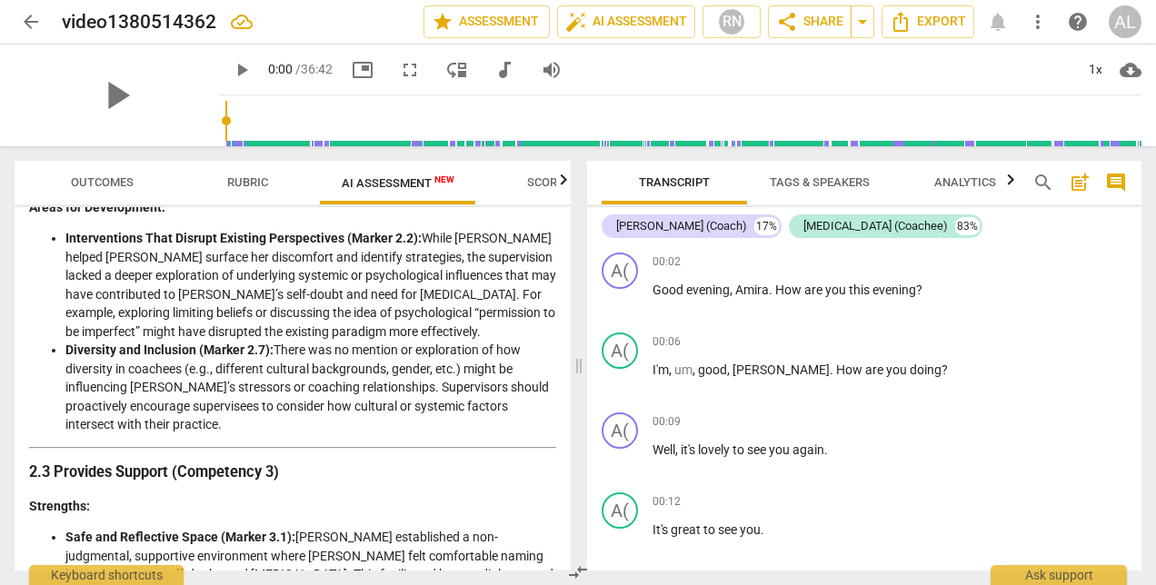
scroll to position [1090, 0]
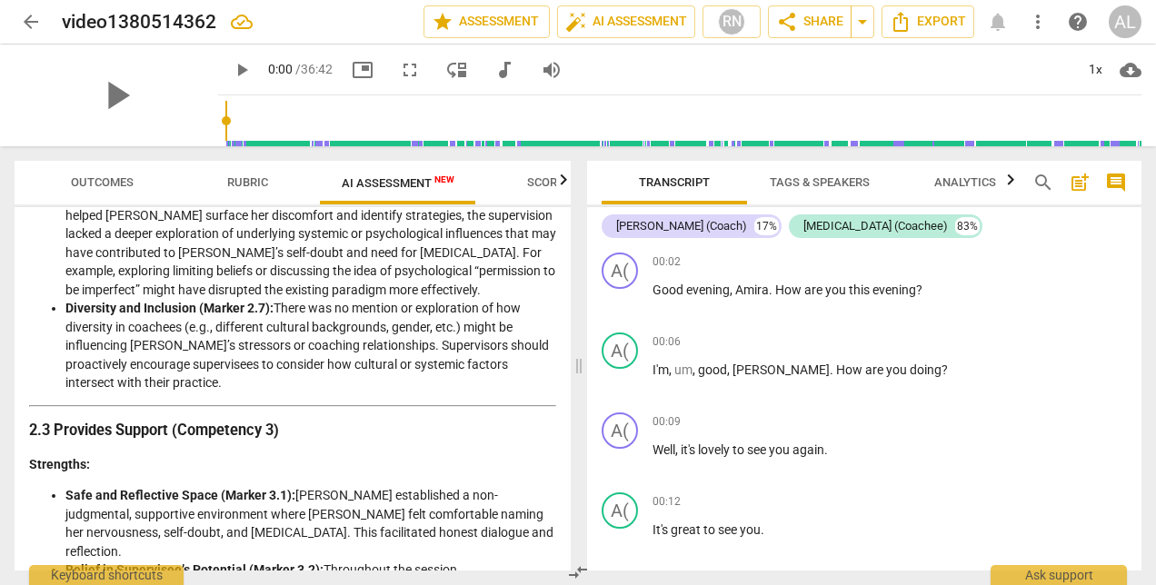
click at [527, 182] on span "Scores" at bounding box center [549, 182] width 44 height 14
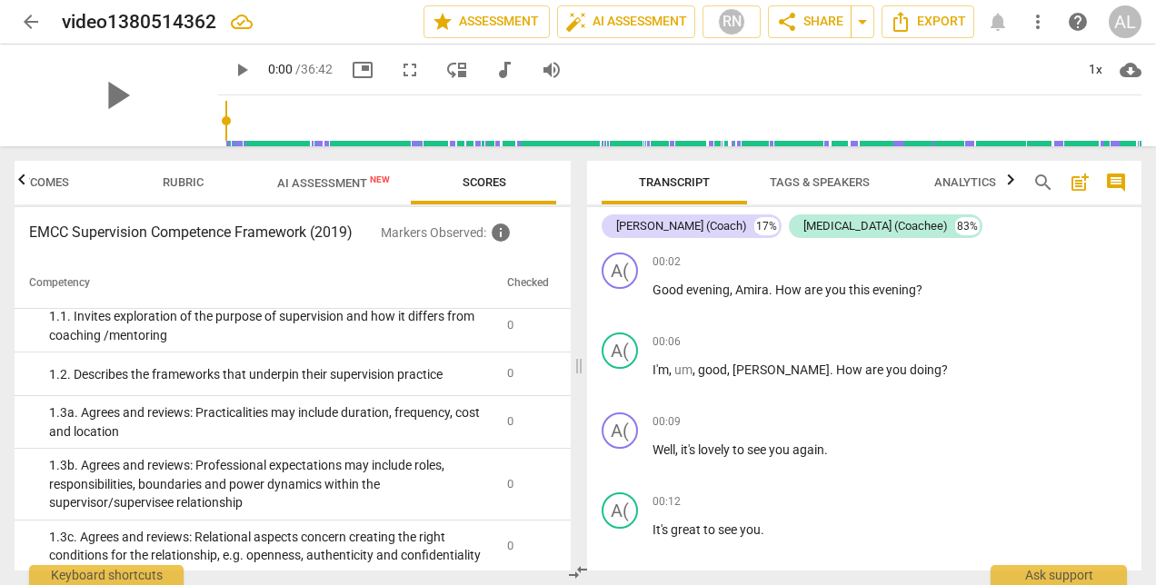
scroll to position [0, 0]
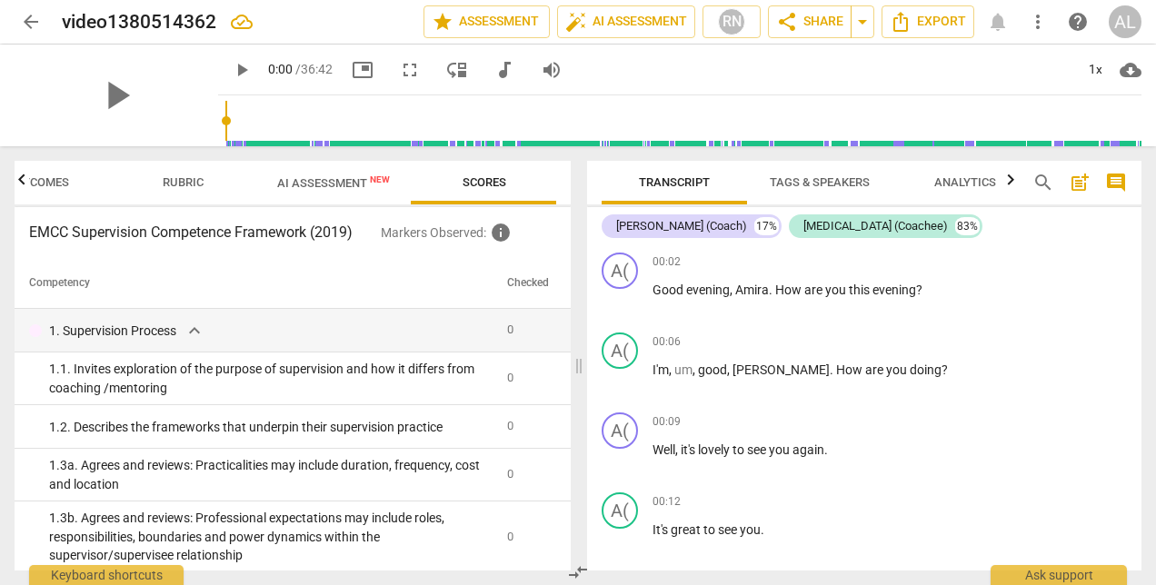
click at [25, 180] on icon "button" at bounding box center [22, 180] width 22 height 22
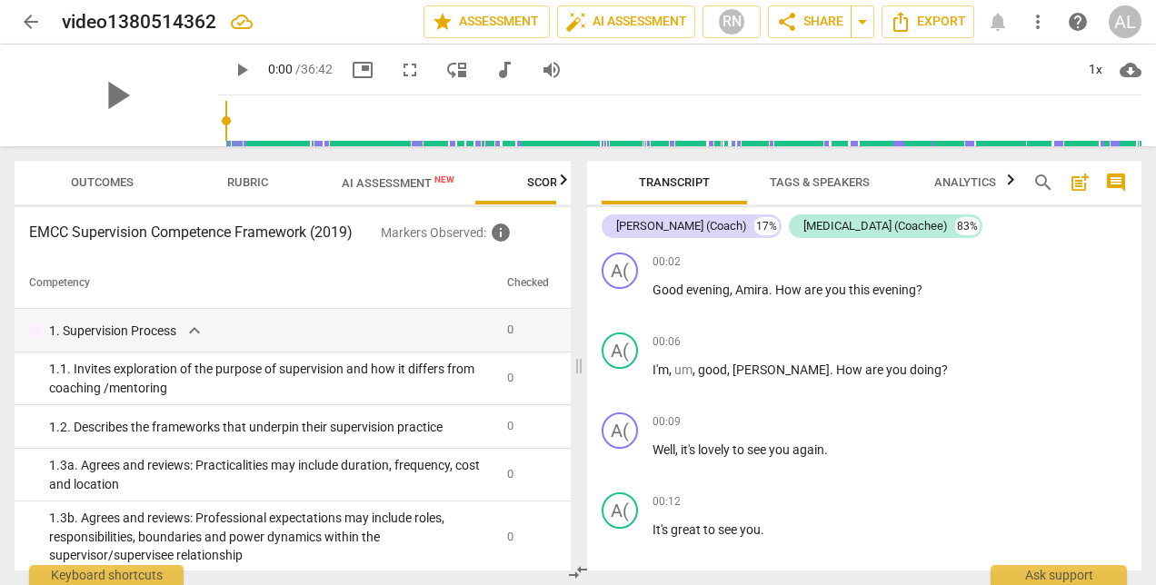
click at [137, 180] on span "Outcomes" at bounding box center [102, 183] width 106 height 25
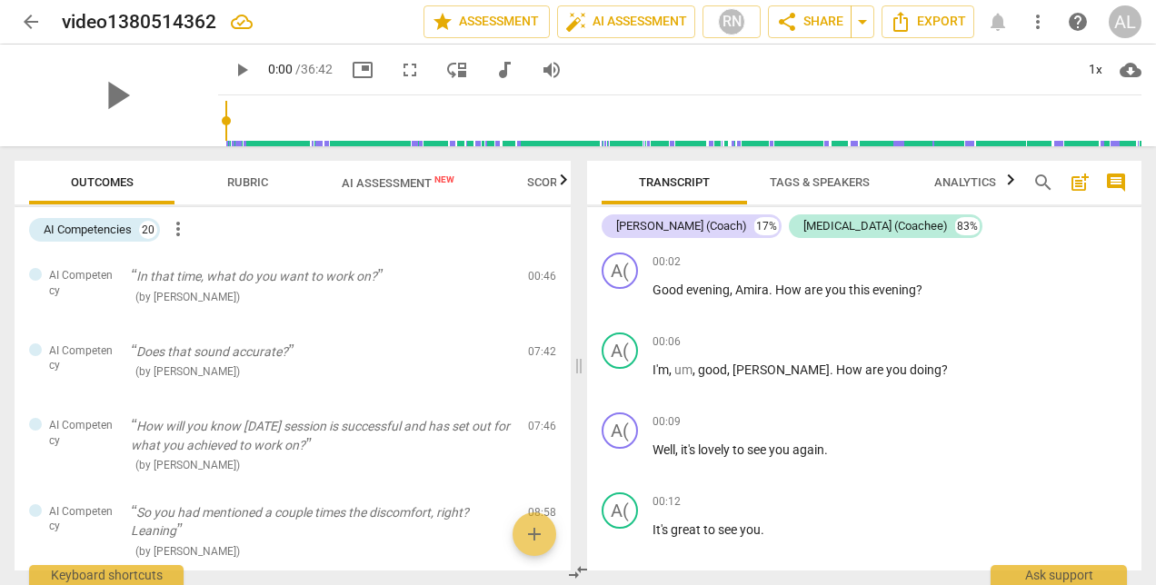
click at [238, 181] on span "Rubric" at bounding box center [247, 182] width 41 height 14
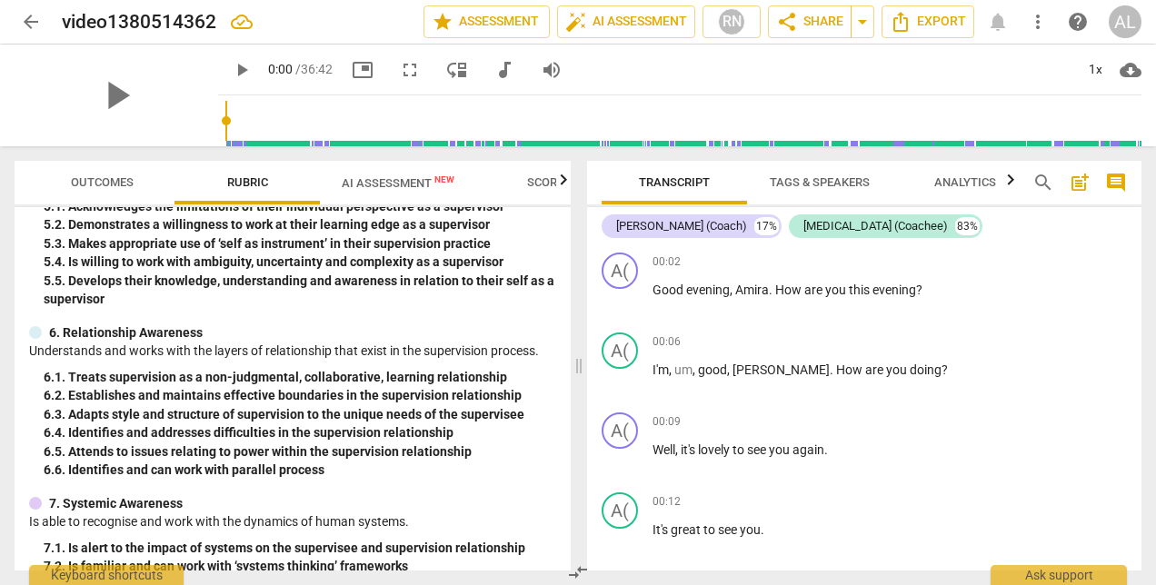
scroll to position [1971, 0]
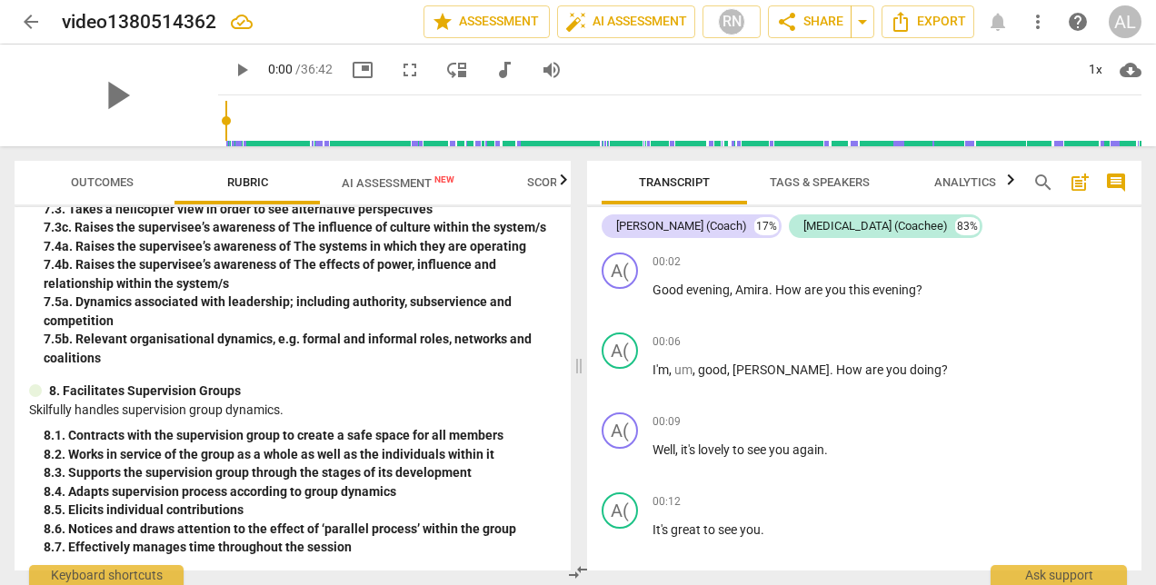
click at [376, 187] on span "AI Assessment New" at bounding box center [398, 183] width 113 height 14
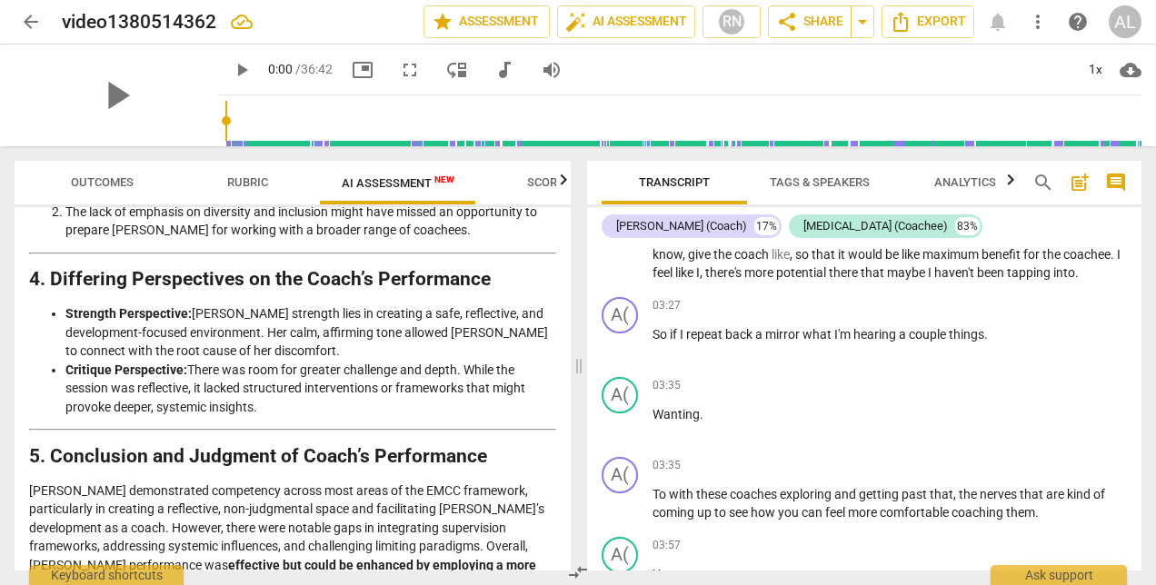
scroll to position [1272, 0]
click at [950, 19] on span "Export" at bounding box center [928, 22] width 76 height 22
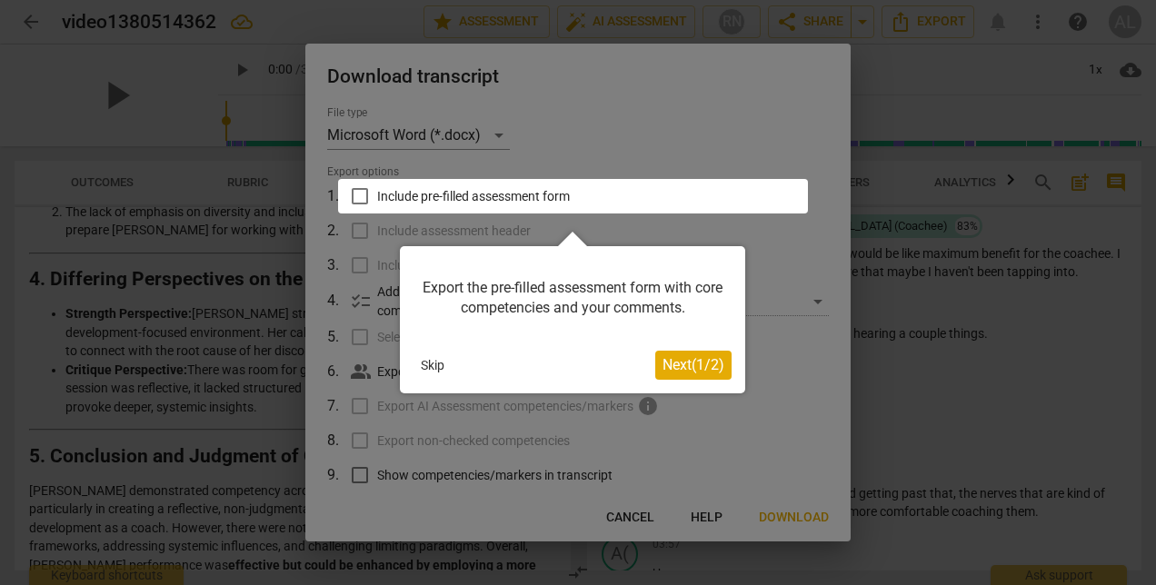
click at [680, 363] on span "Next ( 1 / 2 )" at bounding box center [693, 364] width 62 height 17
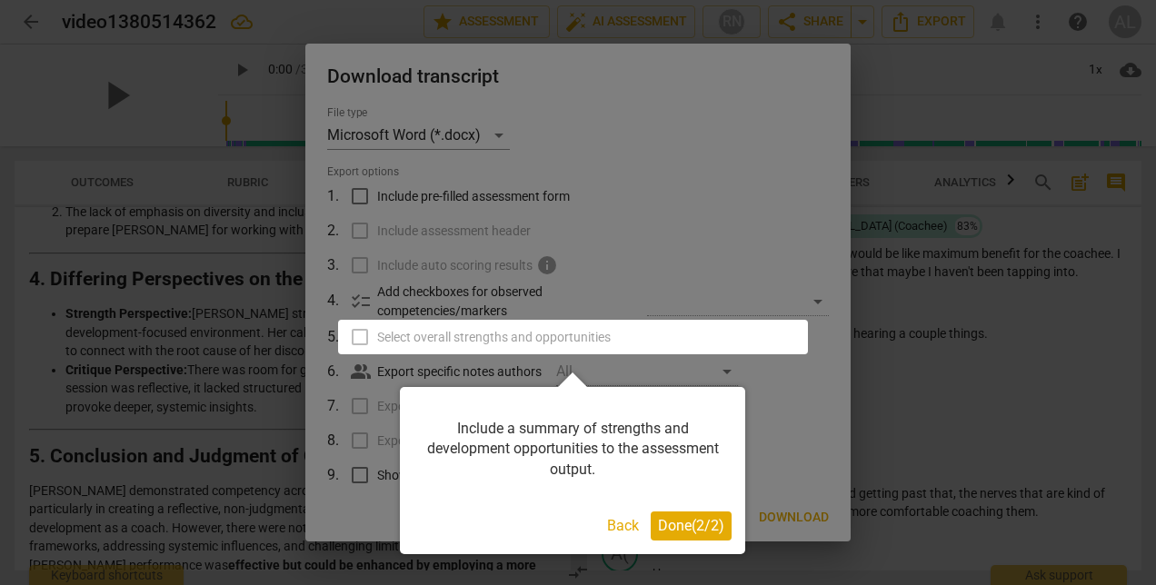
click at [684, 531] on span "Done ( 2 / 2 )" at bounding box center [691, 525] width 66 height 17
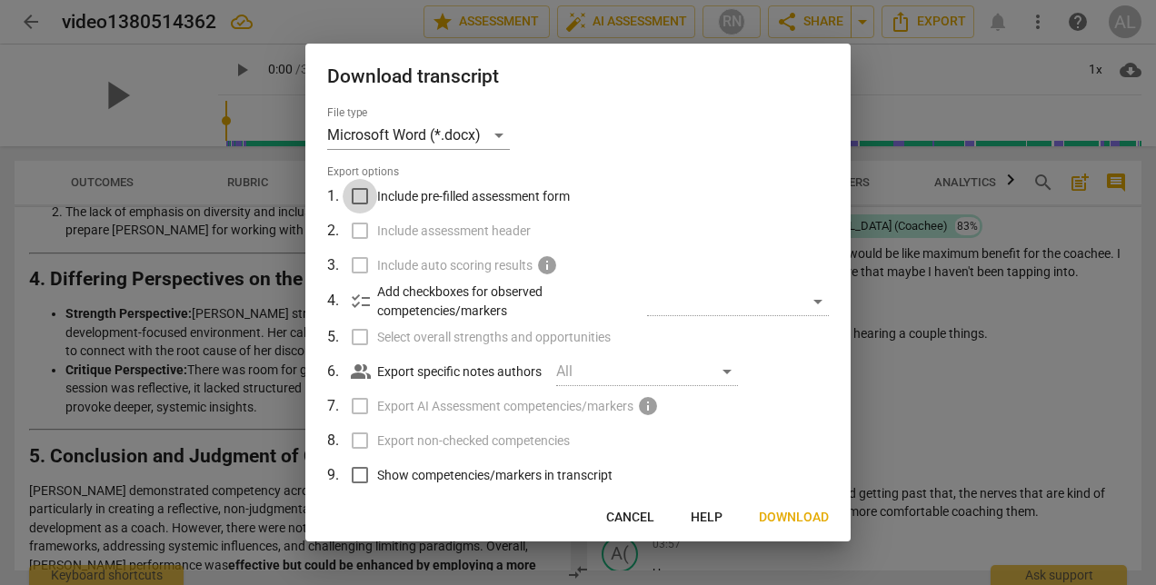
click at [361, 198] on input "Include pre-filled assessment form" at bounding box center [360, 196] width 35 height 35
checkbox input "true"
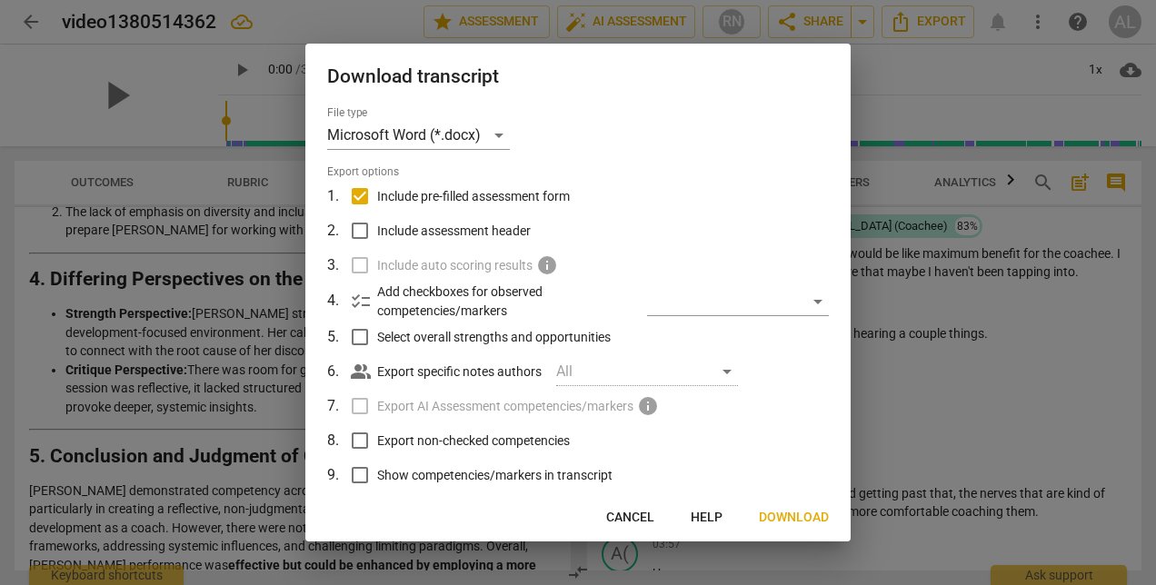
click at [358, 338] on input "Select overall strengths and opportunities" at bounding box center [360, 337] width 35 height 35
checkbox input "true"
click at [360, 473] on input "Show competencies/markers in transcript" at bounding box center [360, 475] width 35 height 35
checkbox input "true"
click at [816, 516] on span "Next" at bounding box center [812, 518] width 33 height 18
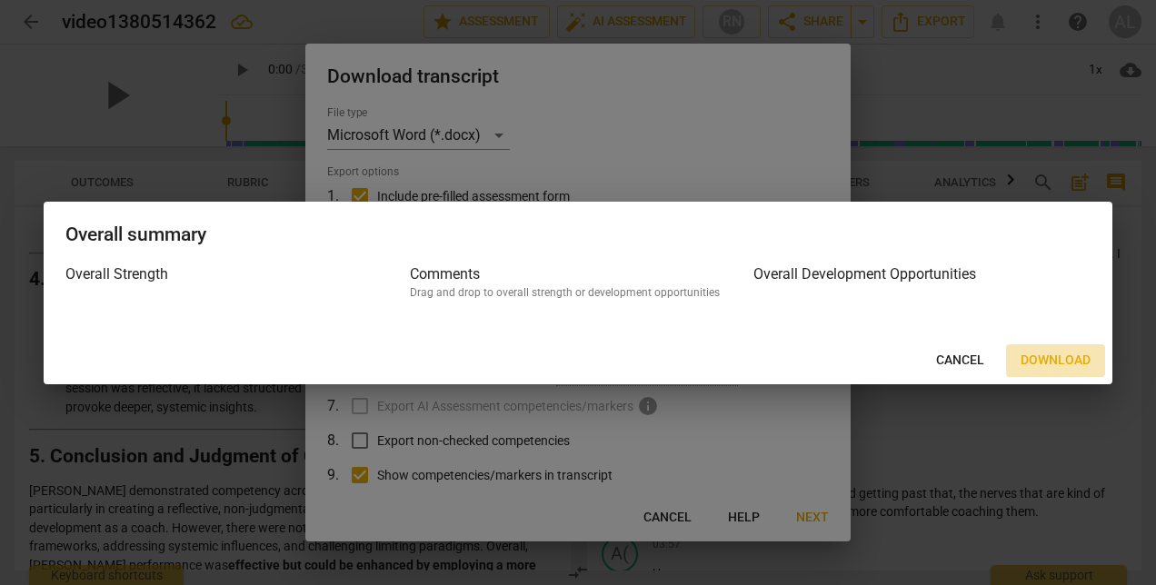
drag, startPoint x: 1047, startPoint y: 365, endPoint x: 981, endPoint y: 324, distance: 77.1
click at [1047, 364] on span "Download" at bounding box center [1055, 361] width 70 height 18
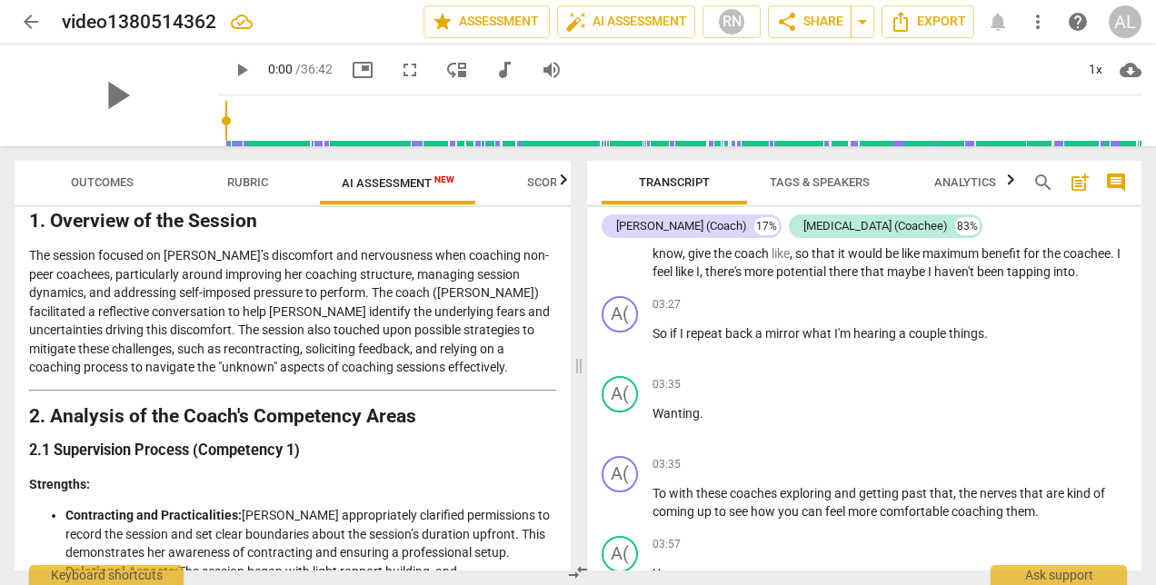
scroll to position [0, 0]
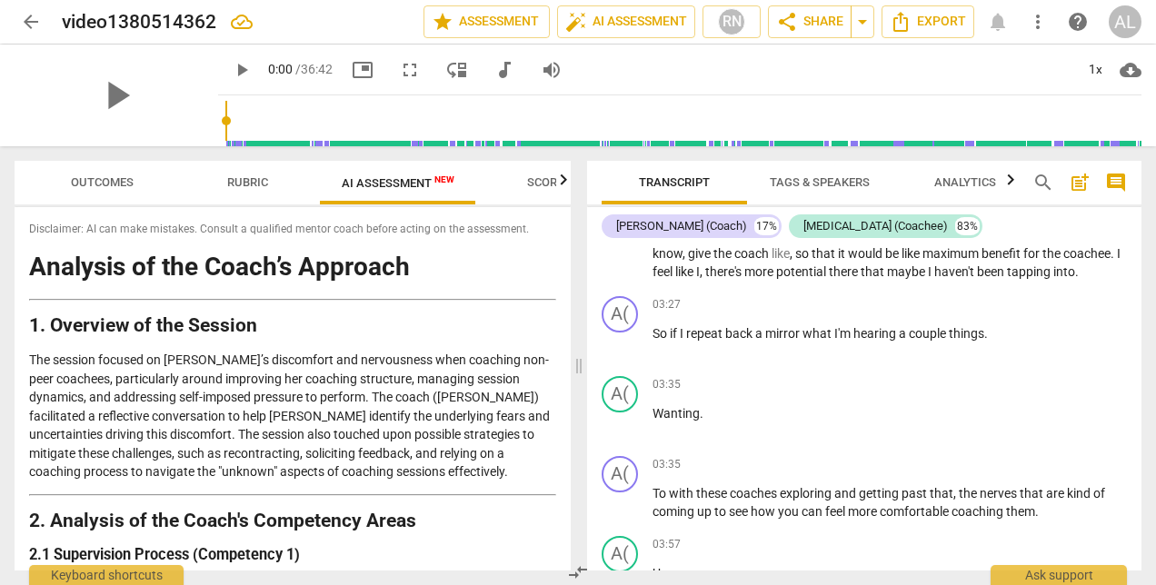
click at [555, 185] on span "Scores" at bounding box center [549, 182] width 44 height 14
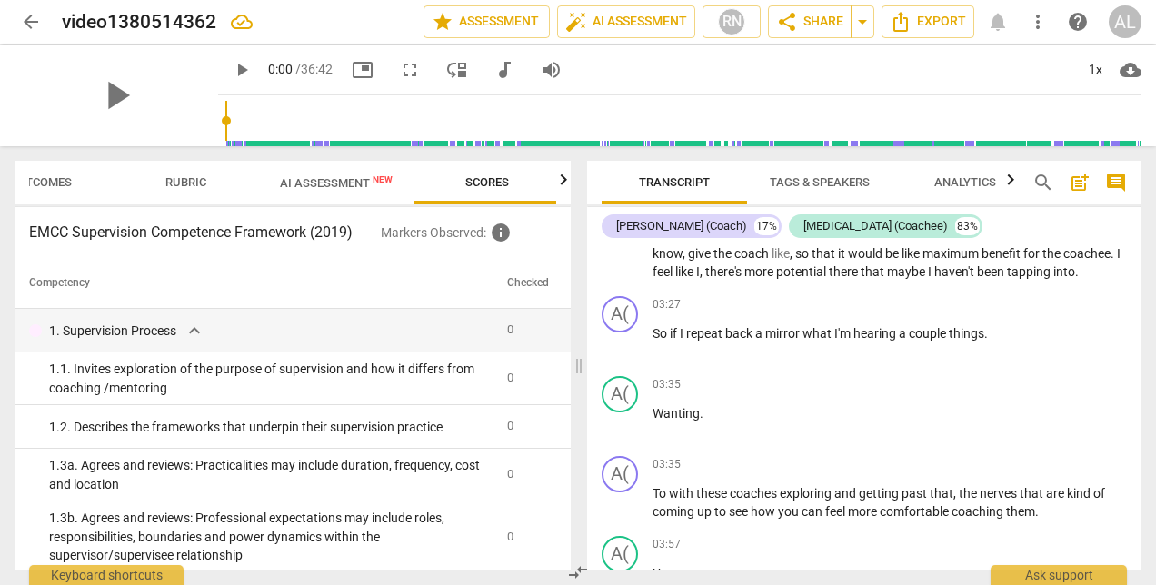
scroll to position [0, 65]
click at [374, 180] on span "New" at bounding box center [380, 179] width 20 height 10
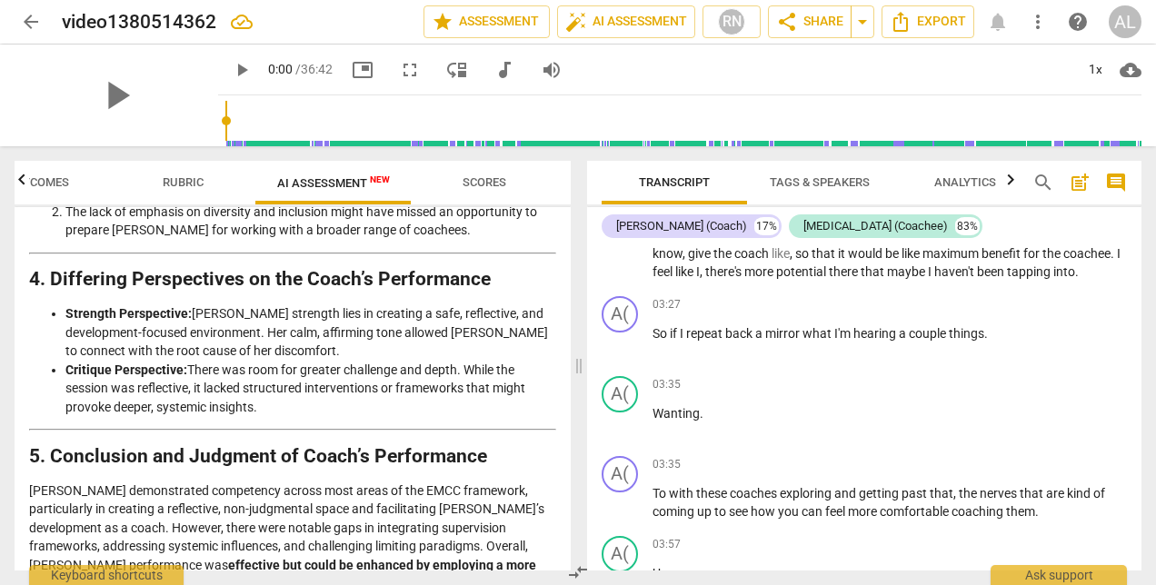
scroll to position [3285, 0]
click at [562, 265] on div "Disclaimer: AI can make mistakes. Consult a qualified mentor coach before actin…" at bounding box center [293, 388] width 556 height 363
